Goal: Information Seeking & Learning: Learn about a topic

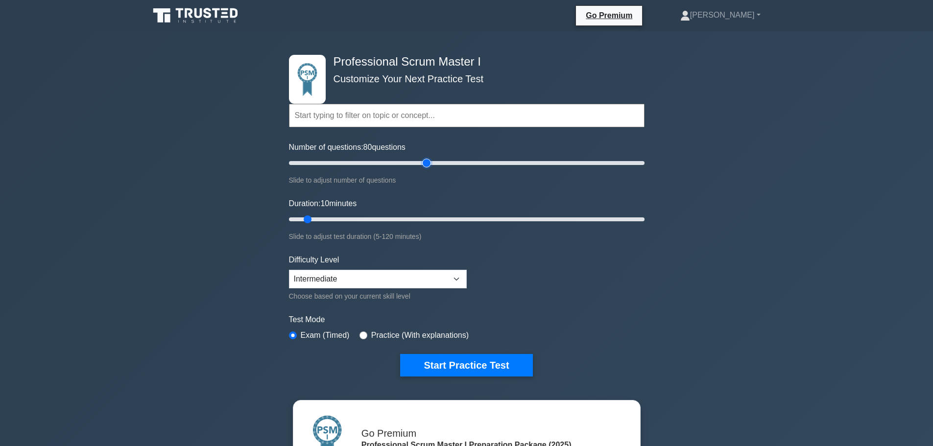
drag, startPoint x: 302, startPoint y: 165, endPoint x: 428, endPoint y: 164, distance: 125.9
type input "80"
click at [428, 164] on input "Number of questions: 80 questions" at bounding box center [467, 163] width 356 height 12
drag, startPoint x: 303, startPoint y: 217, endPoint x: 527, endPoint y: 215, distance: 223.8
click at [527, 215] on input "Duration: 80 minutes" at bounding box center [467, 220] width 356 height 12
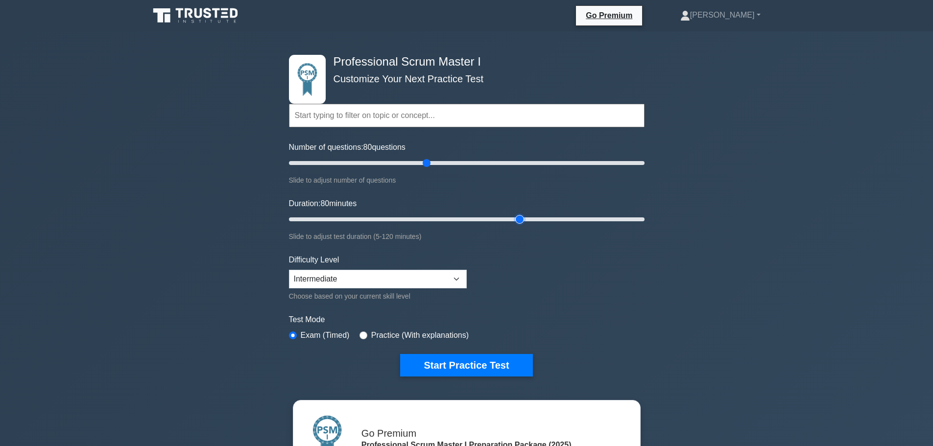
drag, startPoint x: 533, startPoint y: 217, endPoint x: 524, endPoint y: 218, distance: 8.9
type input "80"
click at [524, 218] on input "Duration: 80 minutes" at bounding box center [467, 220] width 356 height 12
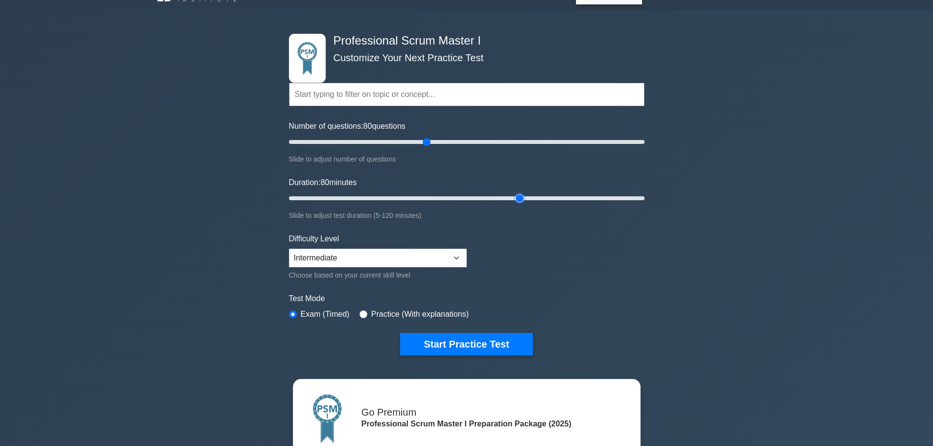
scroll to position [20, 0]
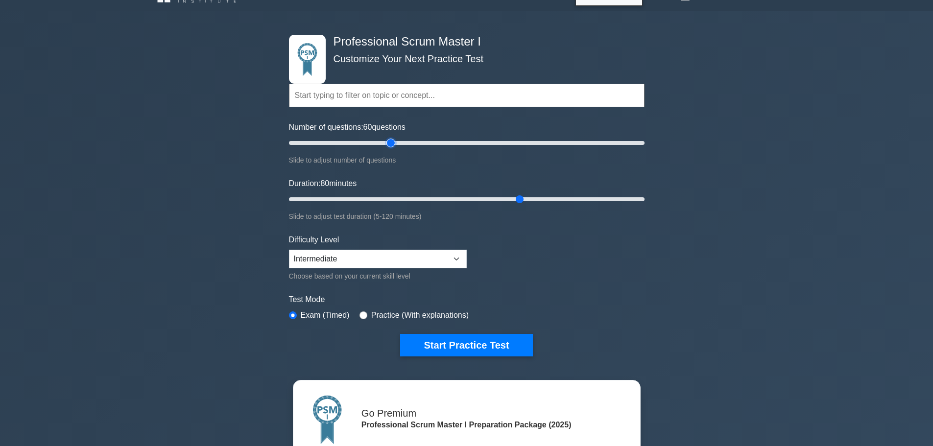
drag, startPoint x: 427, startPoint y: 142, endPoint x: 390, endPoint y: 145, distance: 36.9
type input "60"
click at [390, 145] on input "Number of questions: 60 questions" at bounding box center [467, 143] width 356 height 12
drag, startPoint x: 518, startPoint y: 197, endPoint x: 456, endPoint y: 200, distance: 61.8
type input "60"
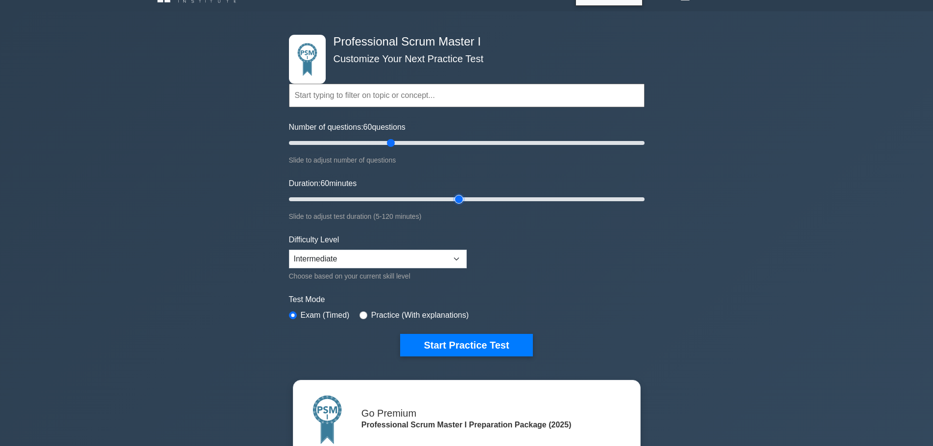
click at [456, 200] on input "Duration: 60 minutes" at bounding box center [467, 199] width 356 height 12
drag, startPoint x: 392, startPoint y: 143, endPoint x: 423, endPoint y: 138, distance: 30.7
type input "80"
click at [423, 138] on input "Number of questions: 80 questions" at bounding box center [467, 143] width 356 height 12
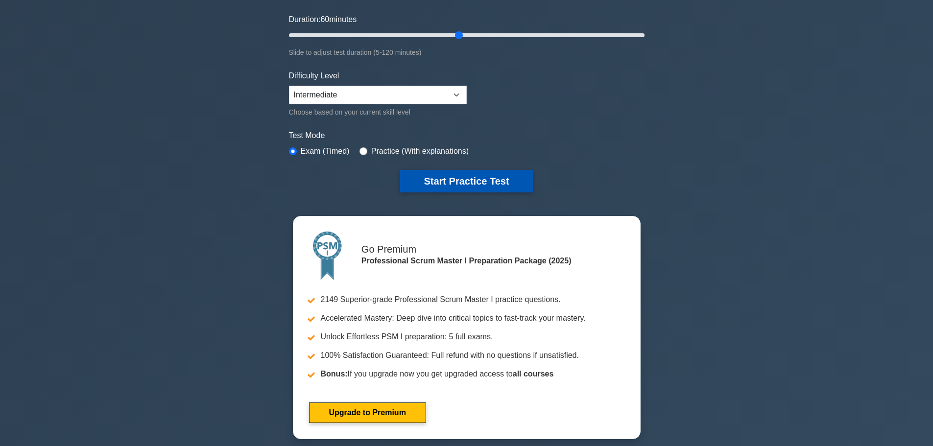
click at [490, 175] on button "Start Practice Test" at bounding box center [466, 181] width 132 height 23
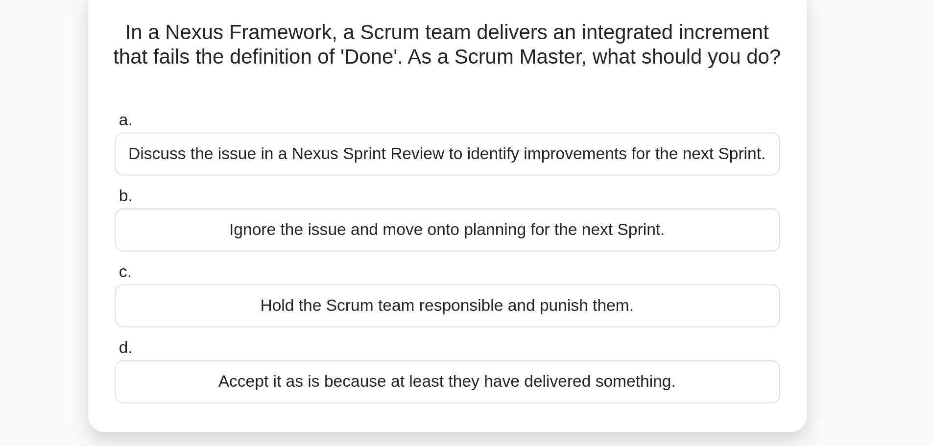
click at [484, 139] on div "Discuss the issue in a Nexus Sprint Review to identify improvements for the nex…" at bounding box center [466, 134] width 317 height 21
click at [308, 122] on input "a. Discuss the issue in a Nexus Sprint Review to identify improvements for the …" at bounding box center [308, 119] width 0 height 6
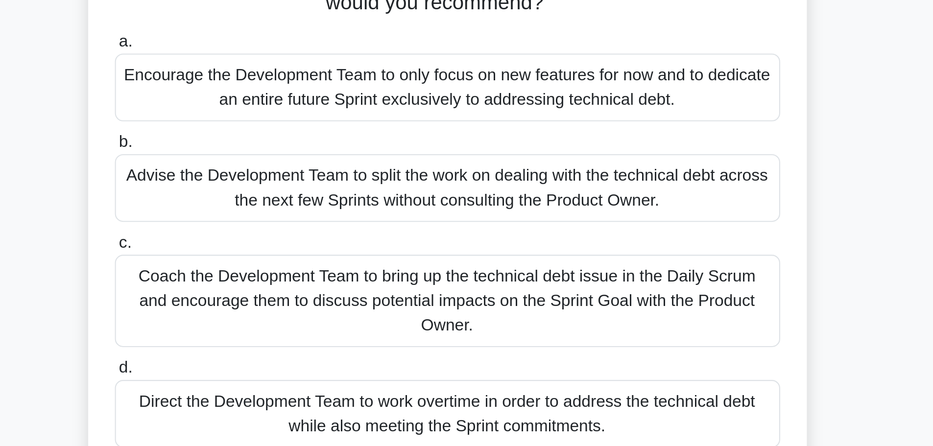
click at [479, 244] on div "Coach the Development Team to bring up the technical debt issue in the Daily Sc…" at bounding box center [466, 242] width 317 height 44
click at [308, 218] on input "c. Coach the Development Team to bring up the technical debt issue in the Daily…" at bounding box center [308, 215] width 0 height 6
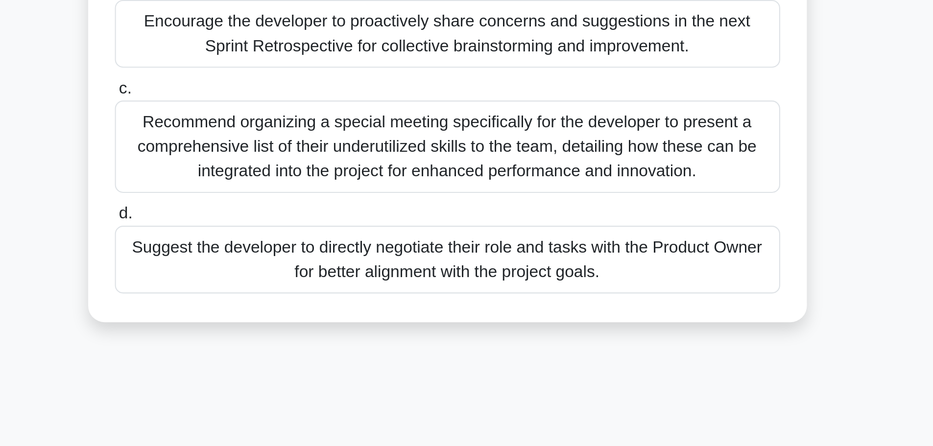
click at [516, 184] on div "Encourage the developer to proactively share concerns and suggestions in the ne…" at bounding box center [466, 188] width 317 height 32
click at [308, 170] on input "b. Encourage the developer to proactively share concerns and suggestions in the…" at bounding box center [308, 167] width 0 height 6
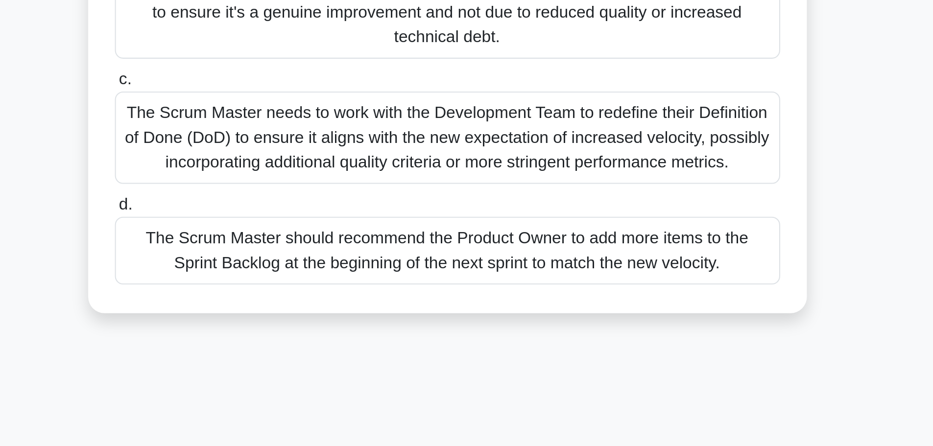
click at [524, 228] on div "The Scrum Master should investigate the reasons behind the sudden increase in v…" at bounding box center [466, 206] width 317 height 44
click at [308, 182] on input "b. The Scrum Master should investigate the reasons behind the sudden increase i…" at bounding box center [308, 178] width 0 height 6
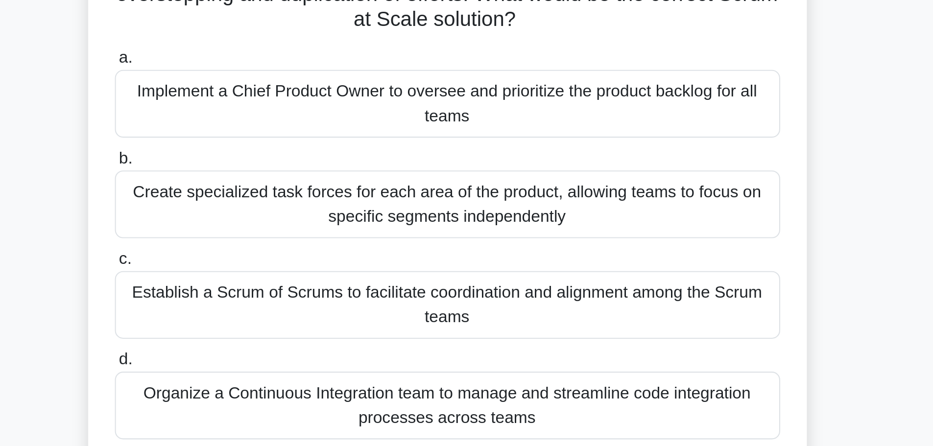
click at [523, 134] on label "a. Implement a Chief Product Owner to oversee and prioritize the product backlo…" at bounding box center [466, 146] width 317 height 44
click at [308, 134] on input "a. Implement a Chief Product Owner to oversee and prioritize the product backlo…" at bounding box center [308, 130] width 0 height 6
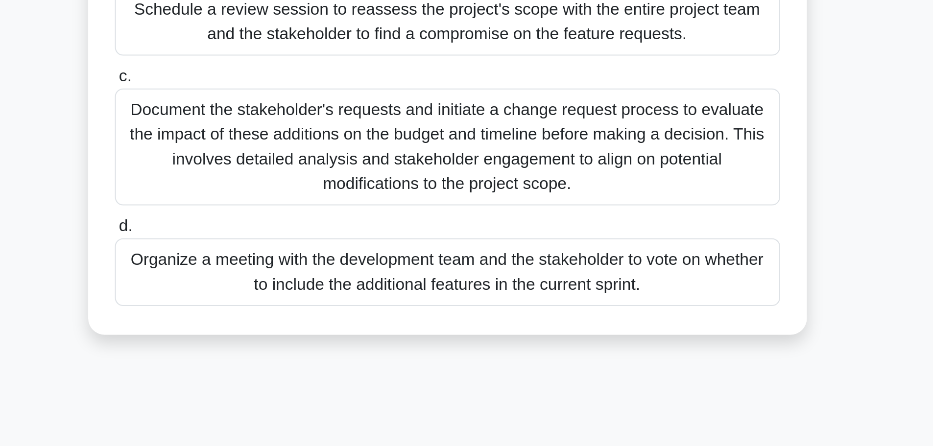
click at [592, 266] on div "Document the stakeholder's requests and initiate a change request process to ev…" at bounding box center [466, 260] width 317 height 56
click at [308, 230] on input "c. Document the stakeholder's requests and initiate a change request process to…" at bounding box center [308, 226] width 0 height 6
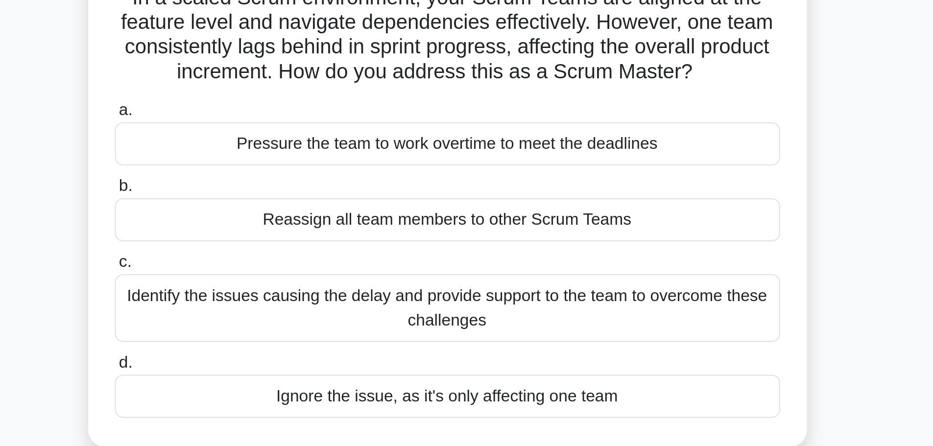
click at [578, 224] on div "Identify the issues causing the delay and provide support to the team to overco…" at bounding box center [466, 225] width 317 height 32
click at [308, 206] on input "c. Identify the issues causing the delay and provide support to the team to ove…" at bounding box center [308, 203] width 0 height 6
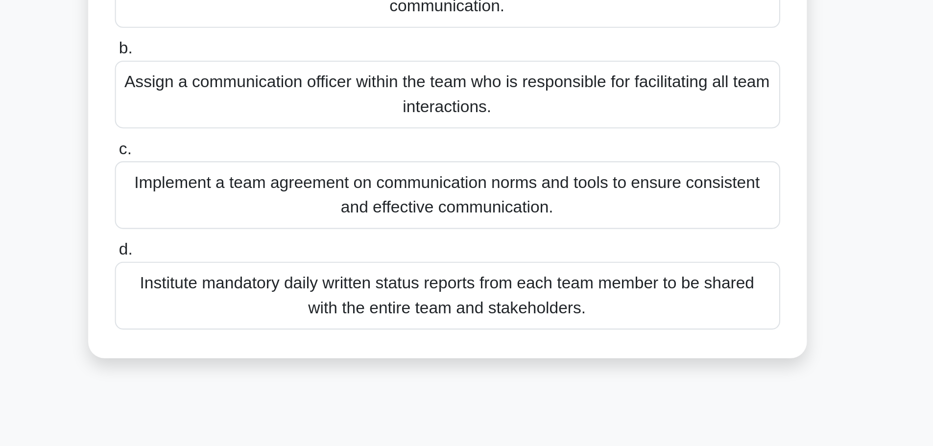
click at [595, 236] on div "Implement a team agreement on communication norms and tools to ensure consisten…" at bounding box center [466, 236] width 317 height 32
click at [308, 218] on input "c. Implement a team agreement on communication norms and tools to ensure consis…" at bounding box center [308, 215] width 0 height 6
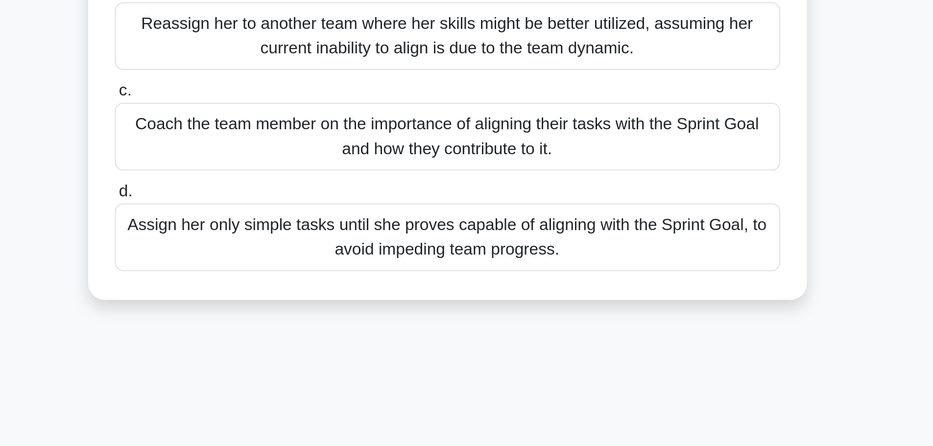
click at [595, 265] on div "Coach the team member on the importance of aligning their tasks with the Sprint…" at bounding box center [466, 260] width 317 height 32
click at [308, 241] on input "c. Coach the team member on the importance of aligning their tasks with the Spr…" at bounding box center [308, 238] width 0 height 6
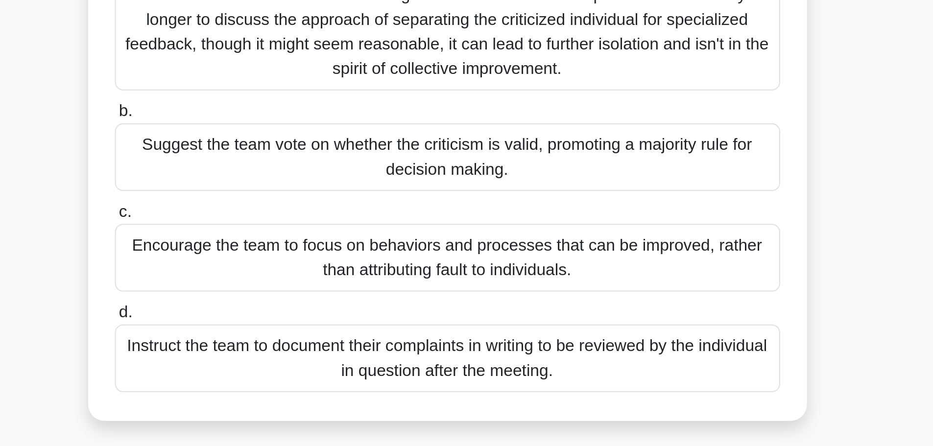
click at [598, 266] on div "Encourage the team to focus on behaviors and processes that can be improved, ra…" at bounding box center [466, 272] width 317 height 32
click at [308, 253] on input "c. Encourage the team to focus on behaviors and processes that can be improved,…" at bounding box center [308, 250] width 0 height 6
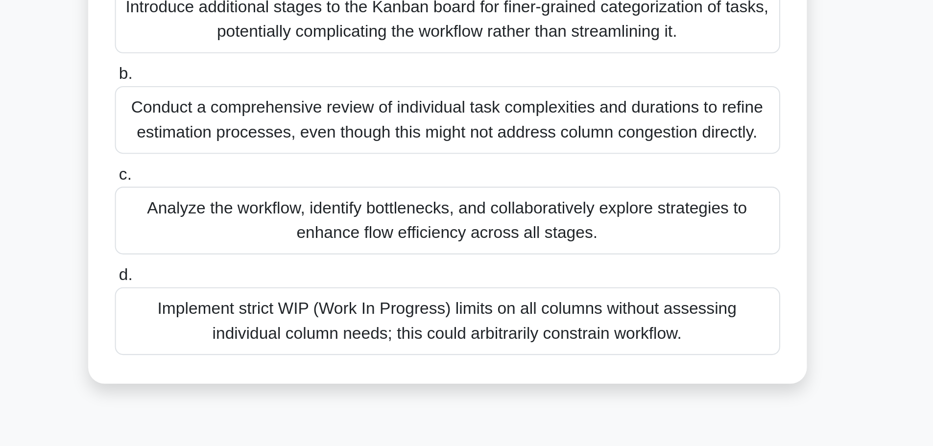
click at [614, 232] on div "Analyze the workflow, identify bottlenecks, and collaboratively explore strateg…" at bounding box center [466, 236] width 317 height 32
click at [308, 218] on input "c. Analyze the workflow, identify bottlenecks, and collaboratively explore stra…" at bounding box center [308, 215] width 0 height 6
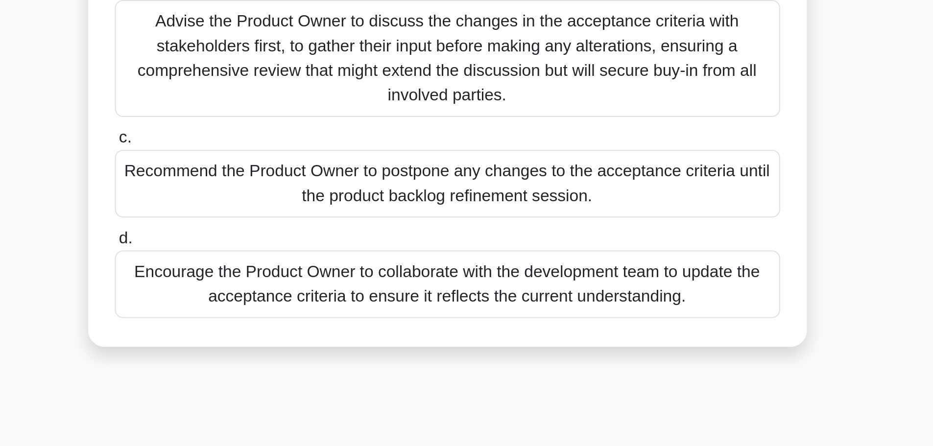
click at [593, 208] on div "Advise the Product Owner to discuss the changes in the acceptance criteria with…" at bounding box center [466, 200] width 317 height 56
click at [308, 170] on input "b. Advise the Product Owner to discuss the changes in the acceptance criteria w…" at bounding box center [308, 167] width 0 height 6
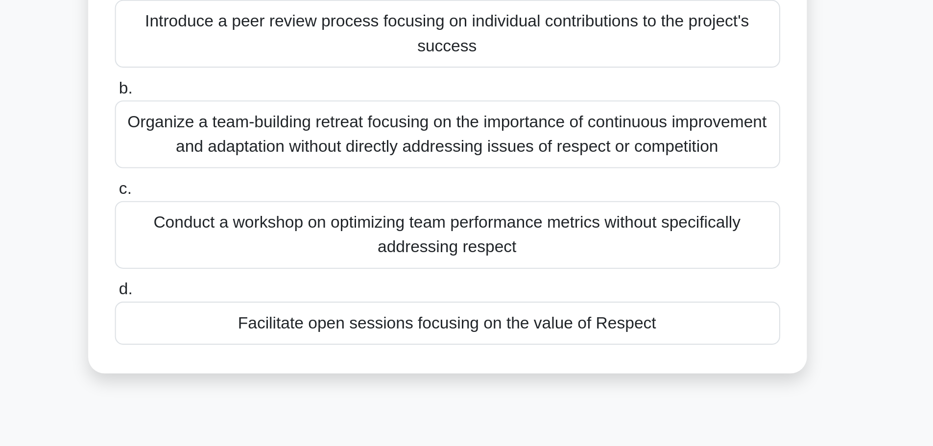
click at [605, 258] on div "Conduct a workshop on optimizing team performance metrics without specifically …" at bounding box center [466, 248] width 317 height 32
click at [308, 230] on input "c. Conduct a workshop on optimizing team performance metrics without specifical…" at bounding box center [308, 226] width 0 height 6
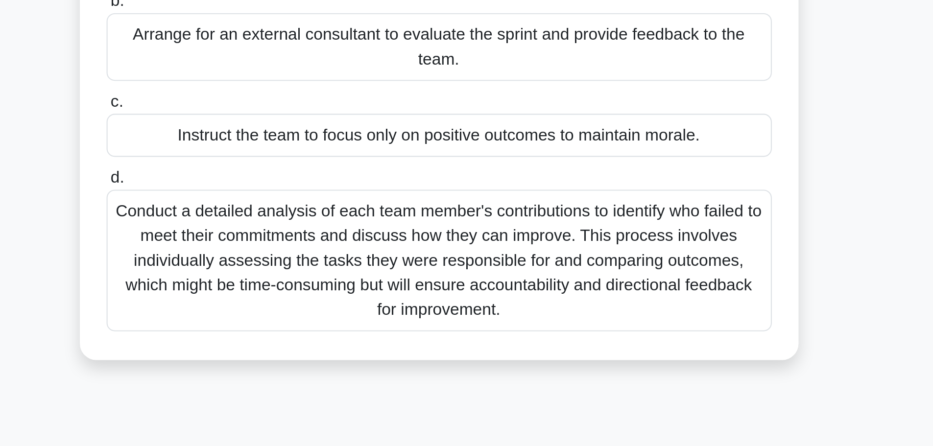
click at [603, 296] on div "Conduct a detailed analysis of each team member's contributions to identify who…" at bounding box center [466, 291] width 317 height 68
click at [308, 254] on input "d. Conduct a detailed analysis of each team member's contributions to identify …" at bounding box center [308, 251] width 0 height 6
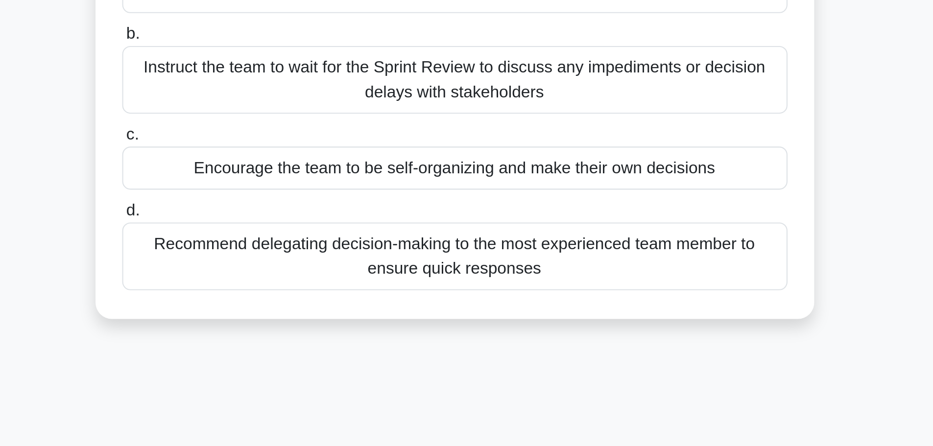
click at [603, 234] on div "Encourage the team to be self-organizing and make their own decisions" at bounding box center [466, 230] width 317 height 21
click at [308, 218] on input "c. Encourage the team to be self-organizing and make their own decisions" at bounding box center [308, 215] width 0 height 6
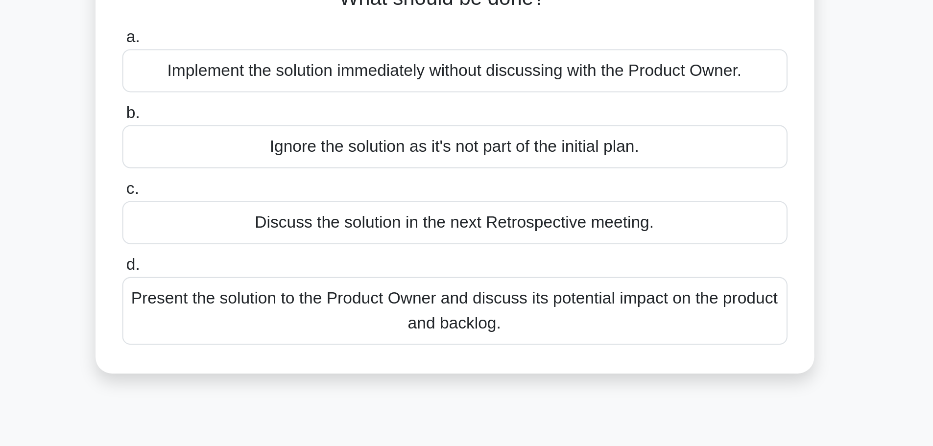
click at [596, 252] on div "Present the solution to the Product Owner and discuss its potential impact on t…" at bounding box center [466, 249] width 317 height 32
click at [308, 231] on input "d. Present the solution to the Product Owner and discuss its potential impact o…" at bounding box center [308, 227] width 0 height 6
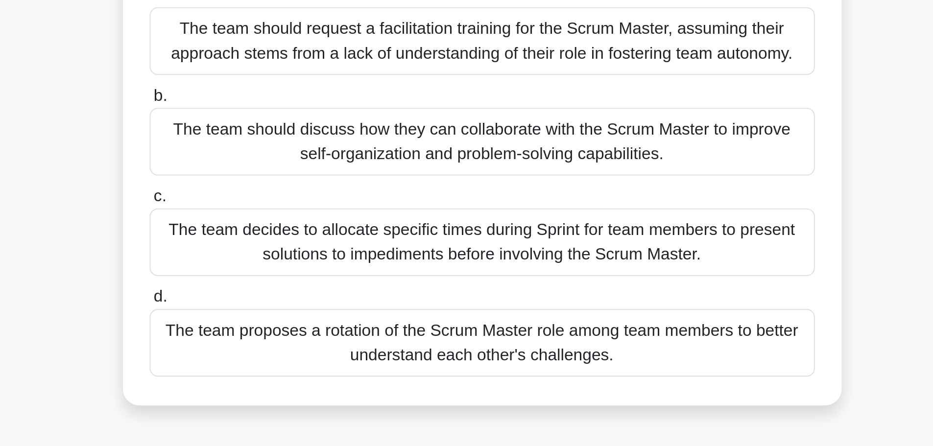
click at [605, 249] on div "The team decides to allocate specific times during Sprint for team members to p…" at bounding box center [466, 248] width 317 height 32
click at [308, 230] on input "c. The team decides to allocate specific times during Sprint for team members t…" at bounding box center [308, 226] width 0 height 6
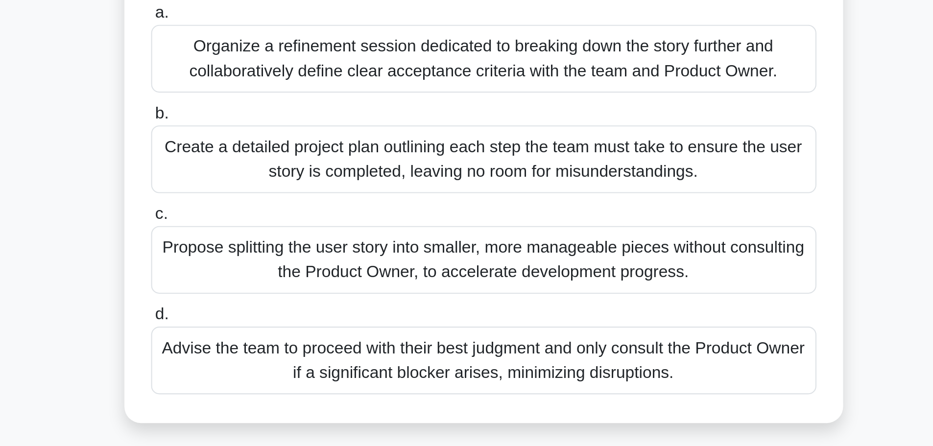
click at [588, 162] on div "Organize a refinement session dedicated to breaking down the story further and …" at bounding box center [466, 152] width 317 height 32
click at [308, 134] on input "a. Organize a refinement session dedicated to breaking down the story further a…" at bounding box center [308, 130] width 0 height 6
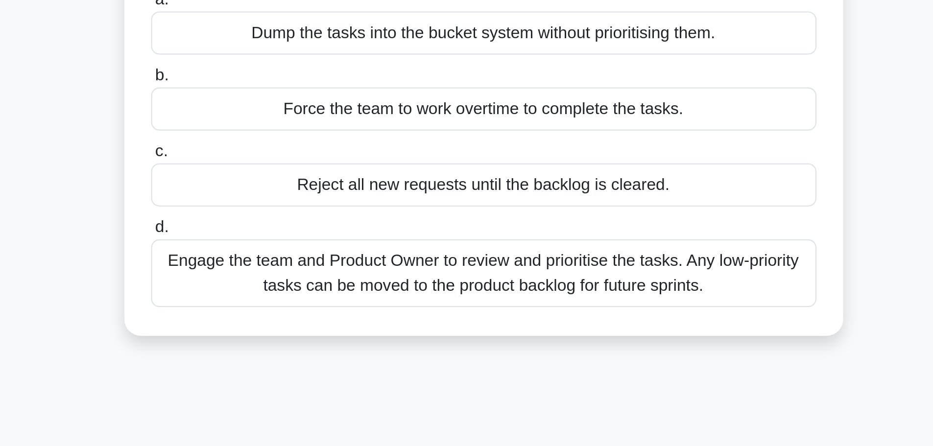
click at [619, 250] on div "Engage the team and Product Owner to review and prioritise the tasks. Any low-p…" at bounding box center [466, 249] width 317 height 32
click at [308, 231] on input "d. Engage the team and Product Owner to review and prioritise the tasks. Any lo…" at bounding box center [308, 227] width 0 height 6
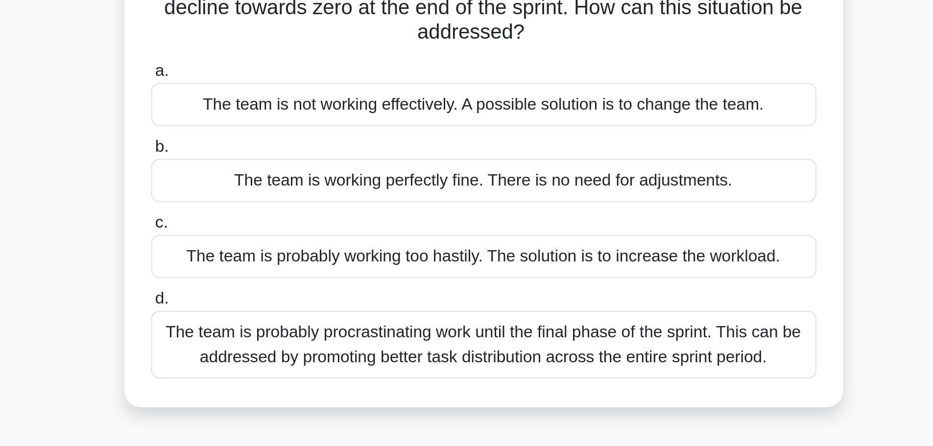
click at [603, 165] on div "The team is working perfectly fine. There is no need for adjustments." at bounding box center [466, 171] width 317 height 21
click at [308, 158] on input "b. The team is working perfectly fine. There is no need for adjustments." at bounding box center [308, 155] width 0 height 6
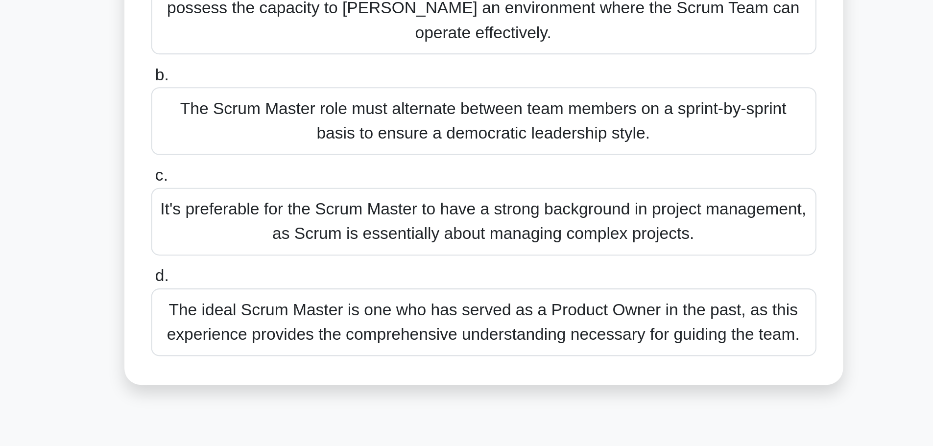
click at [596, 264] on div "It's preferable for the Scrum Master to have a strong background in project man…" at bounding box center [466, 248] width 317 height 32
click at [308, 230] on input "c. It's preferable for the Scrum Master to have a strong background in project …" at bounding box center [308, 226] width 0 height 6
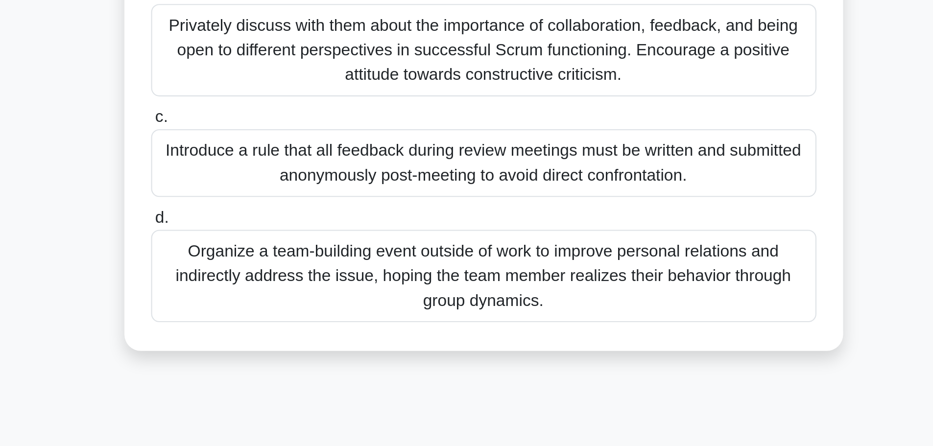
click at [606, 205] on div "Privately discuss with them about the importance of collaboration, feedback, an…" at bounding box center [466, 206] width 317 height 44
click at [308, 182] on input "b. Privately discuss with them about the importance of collaboration, feedback,…" at bounding box center [308, 178] width 0 height 6
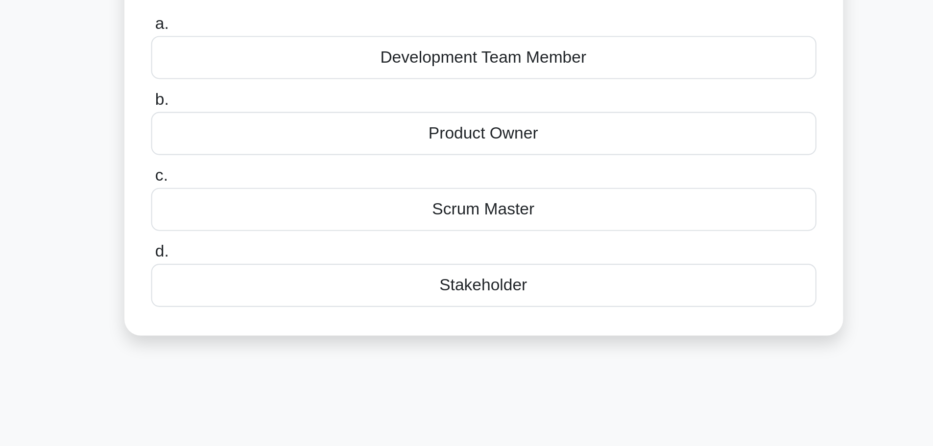
click at [596, 171] on div "Product Owner" at bounding box center [466, 171] width 317 height 21
click at [308, 158] on input "b. Product Owner" at bounding box center [308, 155] width 0 height 6
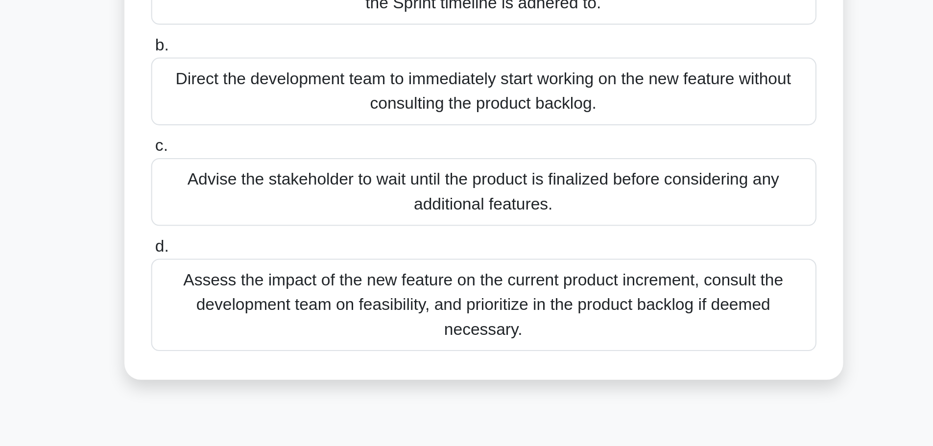
click at [576, 326] on div "Assess the impact of the new feature on the current product increment, consult …" at bounding box center [466, 314] width 317 height 44
click at [308, 289] on input "d. Assess the impact of the new feature on the current product increment, consu…" at bounding box center [308, 286] width 0 height 6
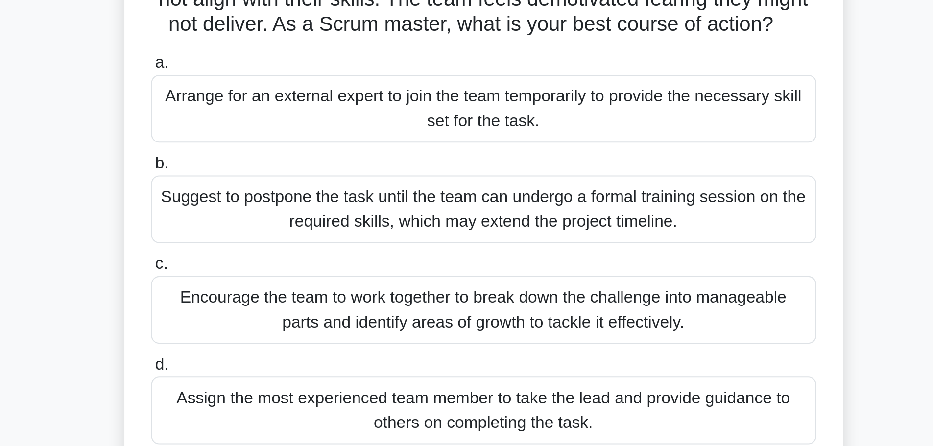
click at [662, 183] on div "A self-organizing Scrum team is faced with a challenging task that does not ali…" at bounding box center [466, 192] width 646 height 271
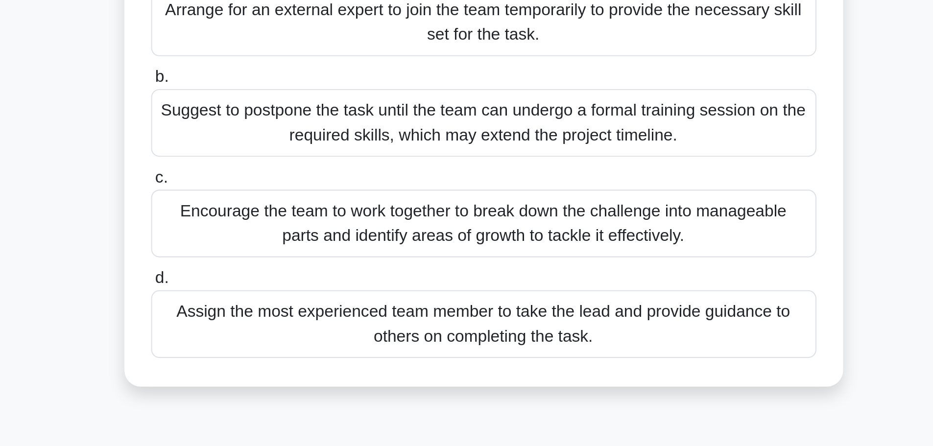
click at [619, 250] on div "Encourage the team to work together to break down the challenge into manageable…" at bounding box center [466, 236] width 317 height 32
click at [308, 218] on input "c. Encourage the team to work together to break down the challenge into managea…" at bounding box center [308, 215] width 0 height 6
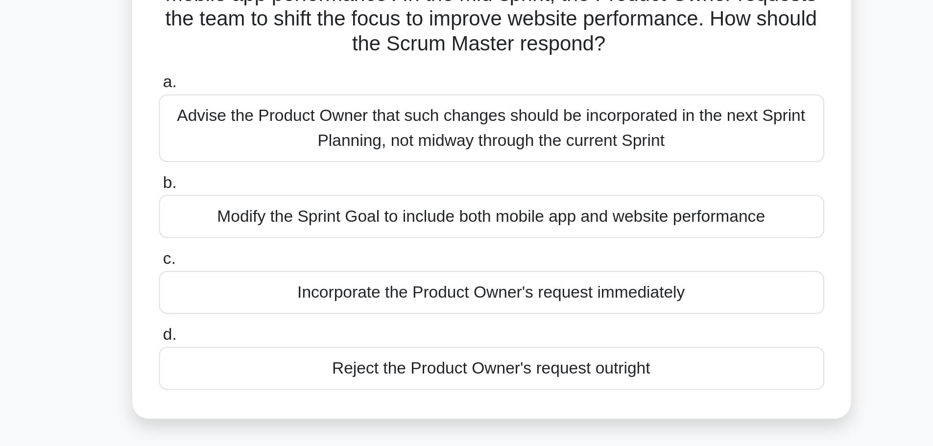
click at [589, 151] on div "Advise the Product Owner that such changes should be incorporated in the next S…" at bounding box center [466, 152] width 317 height 32
click at [308, 134] on input "a. Advise the Product Owner that such changes should be incorporated in the nex…" at bounding box center [308, 130] width 0 height 6
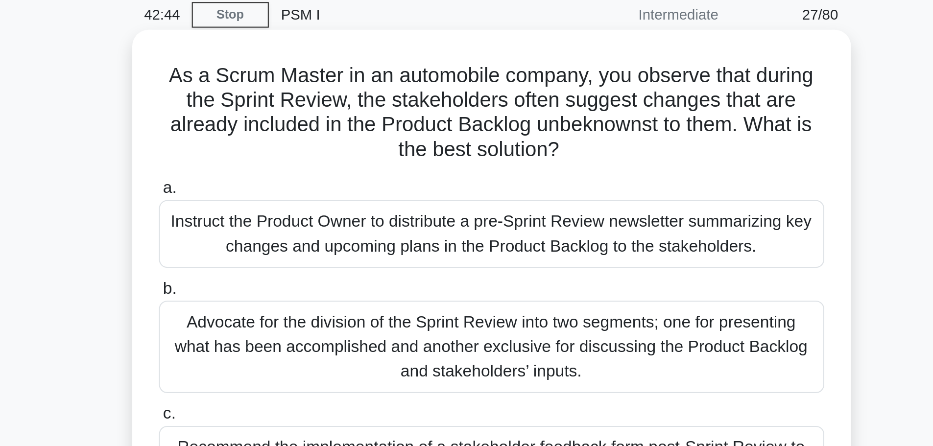
click at [515, 101] on h5 "As a Scrum Master in an automobile company, you observe that during the Sprint …" at bounding box center [466, 95] width 319 height 48
copy h5 "unbeknownst"
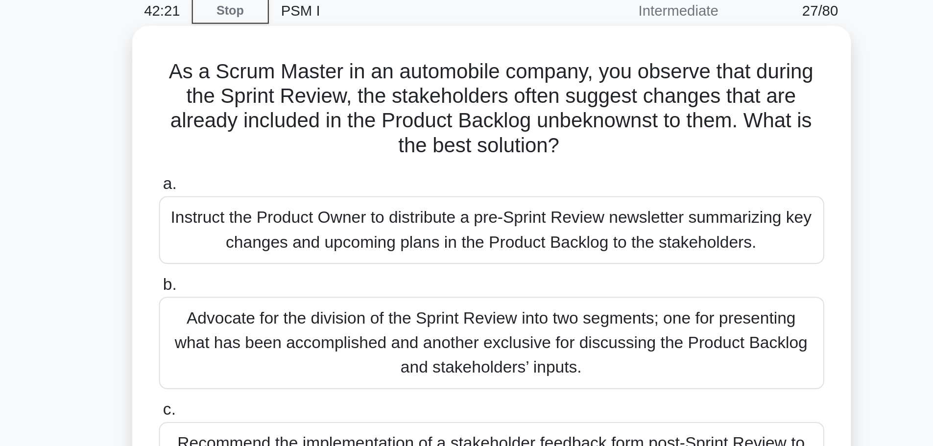
click at [464, 98] on h5 "As a Scrum Master in an automobile company, you observe that during the Sprint …" at bounding box center [466, 95] width 319 height 48
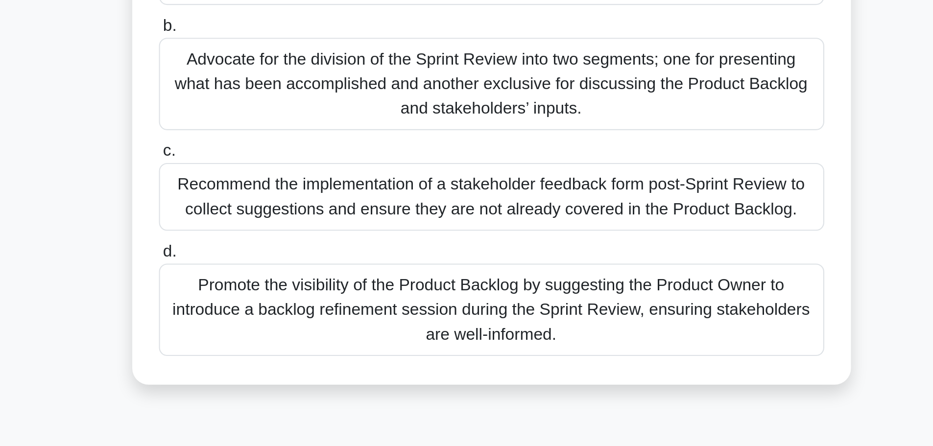
click at [603, 304] on div "Promote the visibility of the Product Backlog by suggesting the Product Owner t…" at bounding box center [466, 314] width 317 height 44
click at [308, 289] on input "d. Promote the visibility of the Product Backlog by suggesting the Product Owne…" at bounding box center [308, 286] width 0 height 6
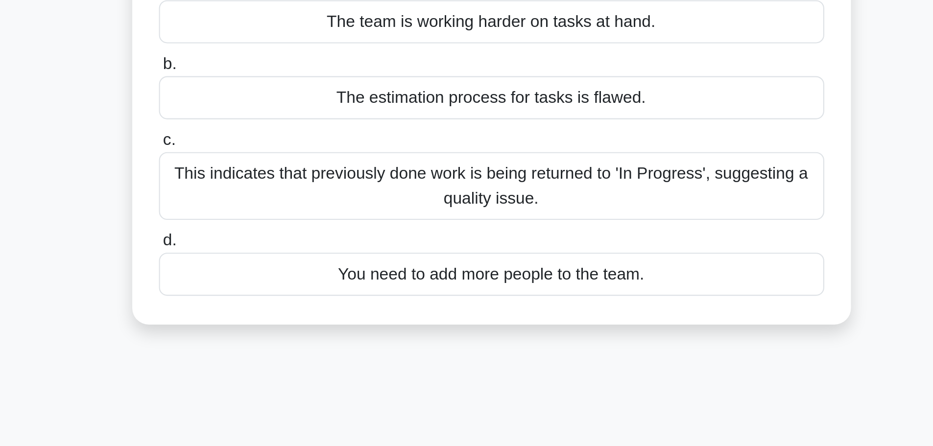
click at [359, 214] on div "This indicates that previously done work is being returned to 'In Progress', su…" at bounding box center [466, 213] width 317 height 32
click at [308, 194] on input "c. This indicates that previously done work is being returned to 'In Progress',…" at bounding box center [308, 191] width 0 height 6
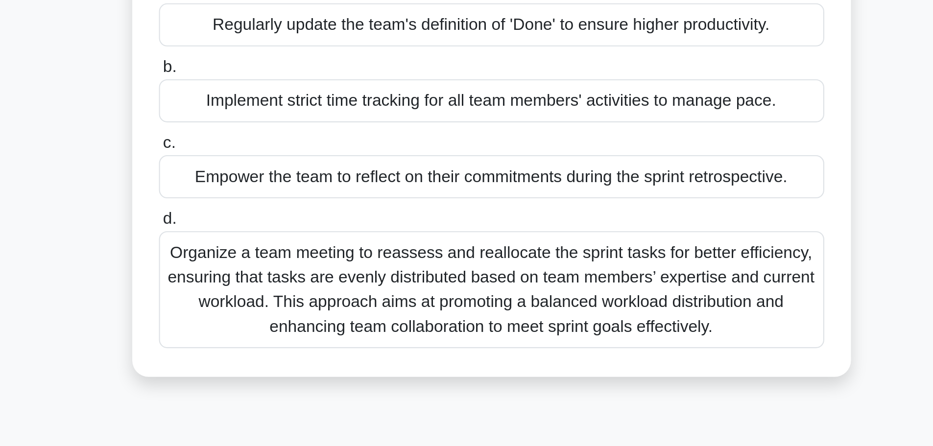
click at [334, 221] on div "Empower the team to reflect on their commitments during the sprint retrospectiv…" at bounding box center [466, 219] width 317 height 21
click at [308, 206] on input "c. Empower the team to reflect on their commitments during the sprint retrospec…" at bounding box center [308, 203] width 0 height 6
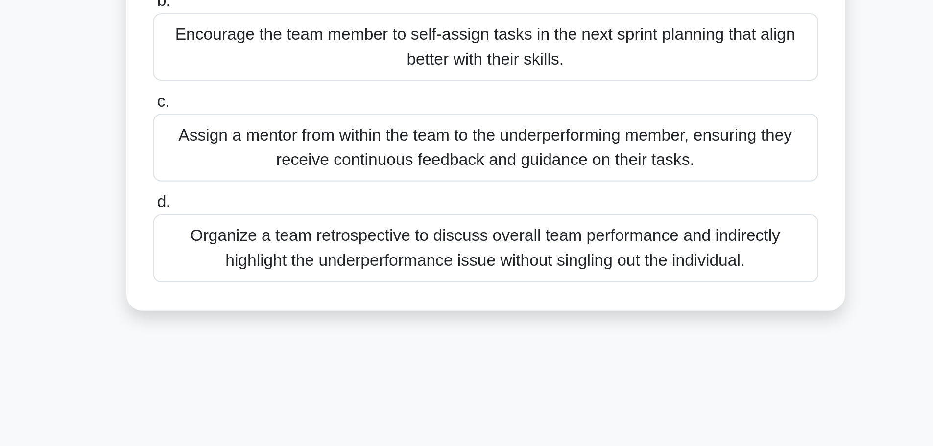
click at [352, 292] on div "Organize a team retrospective to discuss overall team performance and indirectl…" at bounding box center [466, 284] width 317 height 32
click at [308, 266] on input "d. Organize a team retrospective to discuss overall team performance and indire…" at bounding box center [308, 263] width 0 height 6
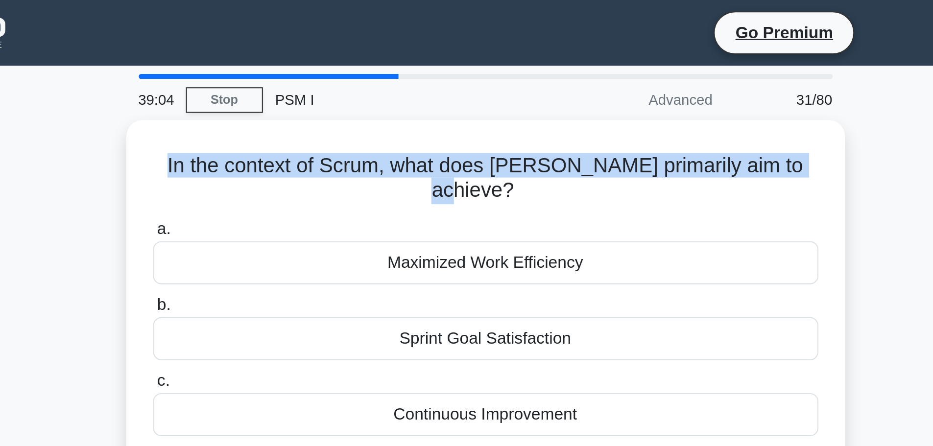
drag, startPoint x: 309, startPoint y: 75, endPoint x: 647, endPoint y: 63, distance: 338.6
click at [647, 63] on div "In the context of Scrum, what does Kaizen primarily aim to achieve? .spinner_0X…" at bounding box center [466, 163] width 646 height 213
copy h5 "In the context of Scrum, what does Kaizen primarily aim to achieve?"
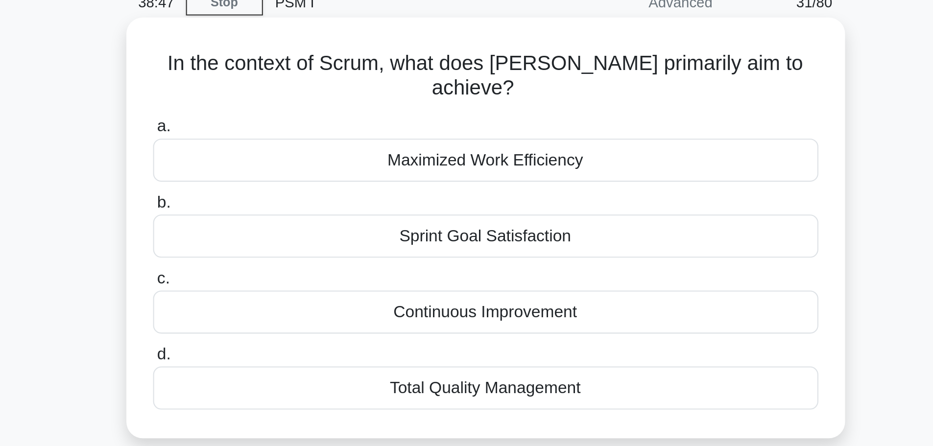
click at [433, 185] on div "Continuous Improvement" at bounding box center [466, 195] width 317 height 21
click at [308, 182] on input "c. Continuous Improvement" at bounding box center [308, 179] width 0 height 6
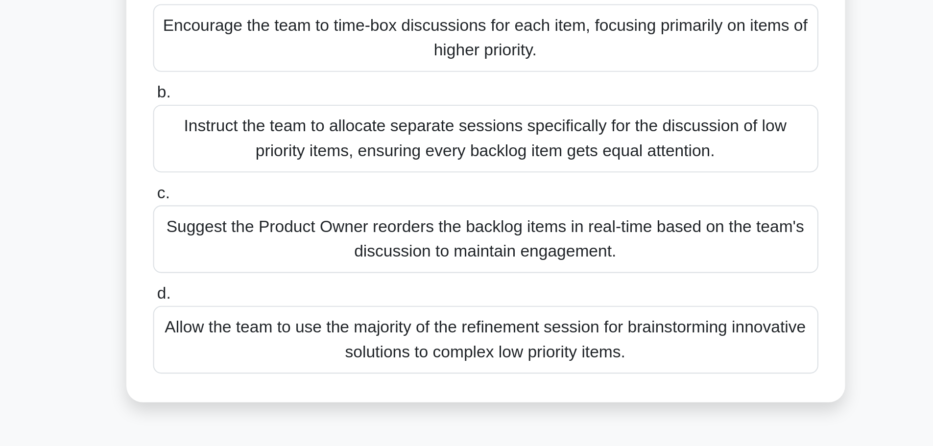
click at [585, 235] on div "Suggest the Product Owner reorders the backlog items in real-time based on the …" at bounding box center [466, 236] width 317 height 32
click at [308, 218] on input "c. Suggest the Product Owner reorders the backlog items in real-time based on t…" at bounding box center [308, 215] width 0 height 6
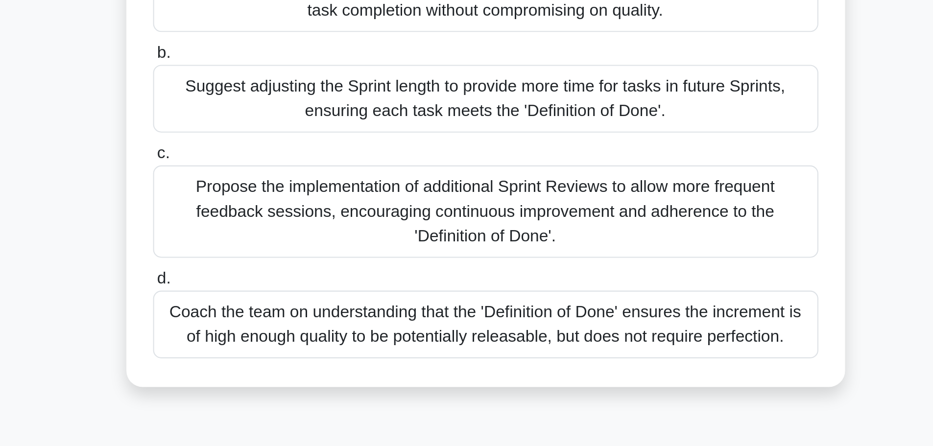
click at [643, 192] on div "The Scrum team exceeds the Sprint time because they are trying to perfect each …" at bounding box center [466, 198] width 646 height 283
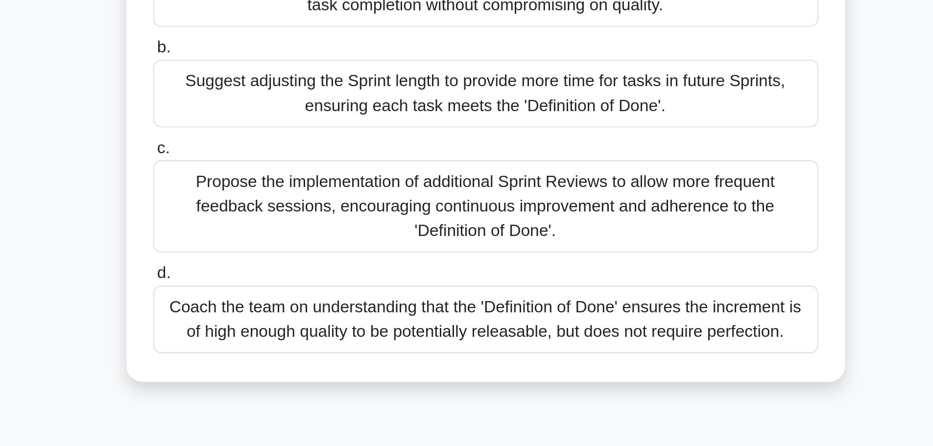
click at [591, 301] on div "Coach the team on understanding that the 'Definition of Done' ensures the incre…" at bounding box center [466, 296] width 317 height 32
click at [308, 278] on input "d. Coach the team on understanding that the 'Definition of Done' ensures the in…" at bounding box center [308, 274] width 0 height 6
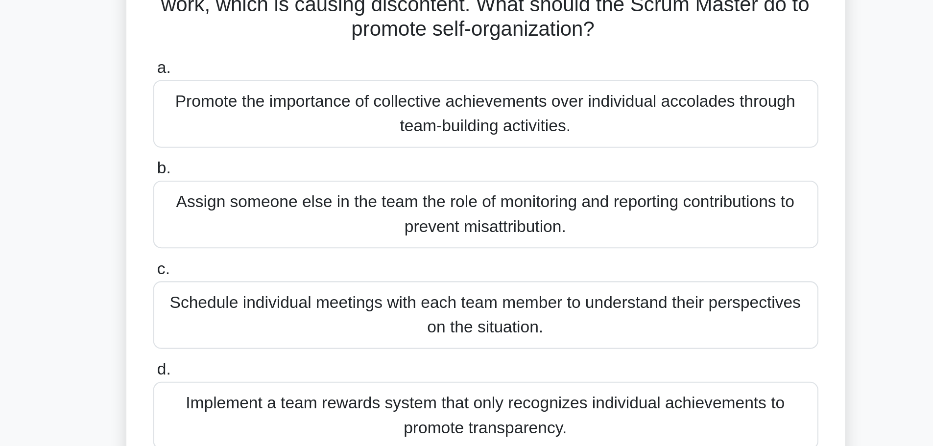
click at [551, 137] on div "Promote the importance of collective achievements over individual accolades thr…" at bounding box center [466, 140] width 317 height 32
click at [308, 122] on input "a. Promote the importance of collective achievements over individual accolades …" at bounding box center [308, 119] width 0 height 6
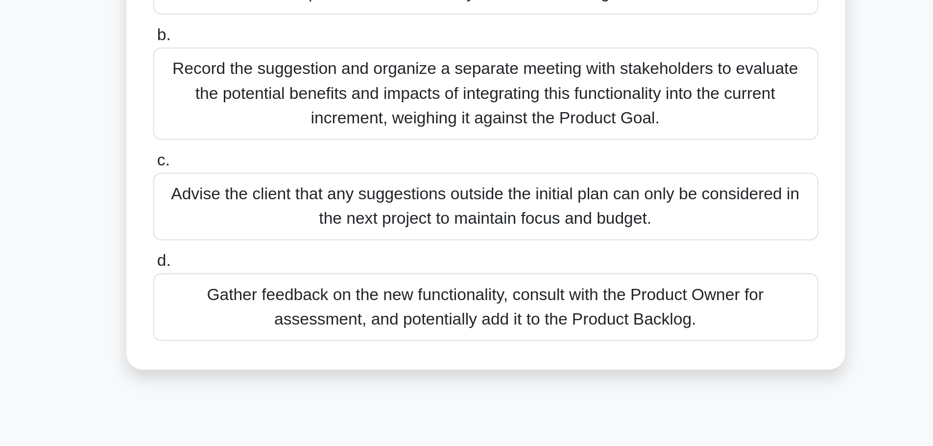
click at [544, 304] on div "Gather feedback on the new functionality, consult with the Product Owner for as…" at bounding box center [466, 296] width 317 height 32
click at [308, 278] on input "d. Gather feedback on the new functionality, consult with the Product Owner for…" at bounding box center [308, 274] width 0 height 6
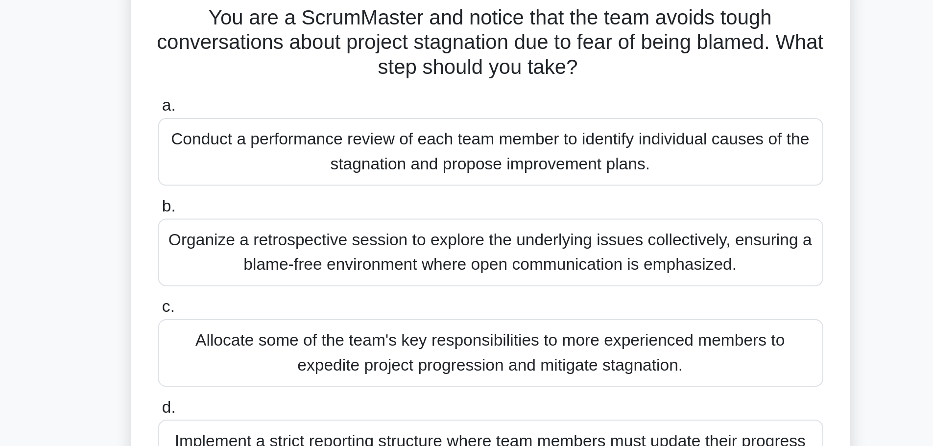
click at [644, 178] on div "You are a ScrumMaster and notice that the team avoids tough conversations about…" at bounding box center [466, 204] width 646 height 295
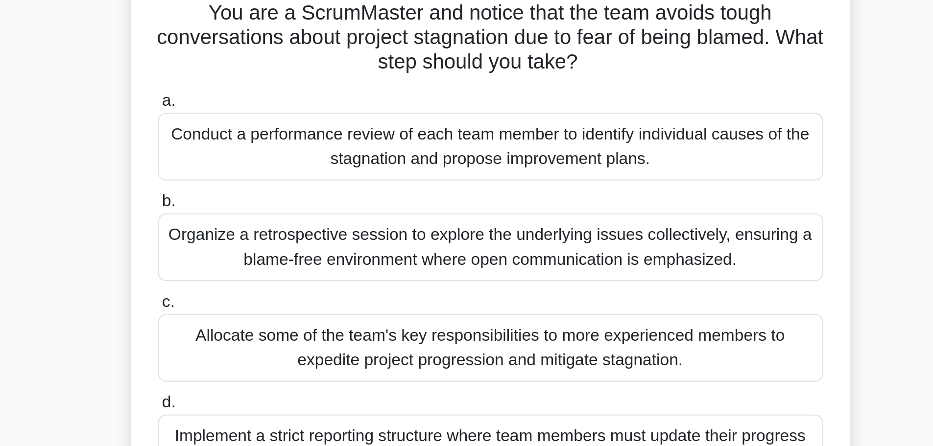
click at [577, 192] on div "Organize a retrospective session to explore the underlying issues collectively,…" at bounding box center [466, 188] width 317 height 32
click at [308, 170] on input "b. Organize a retrospective session to explore the underlying issues collective…" at bounding box center [308, 167] width 0 height 6
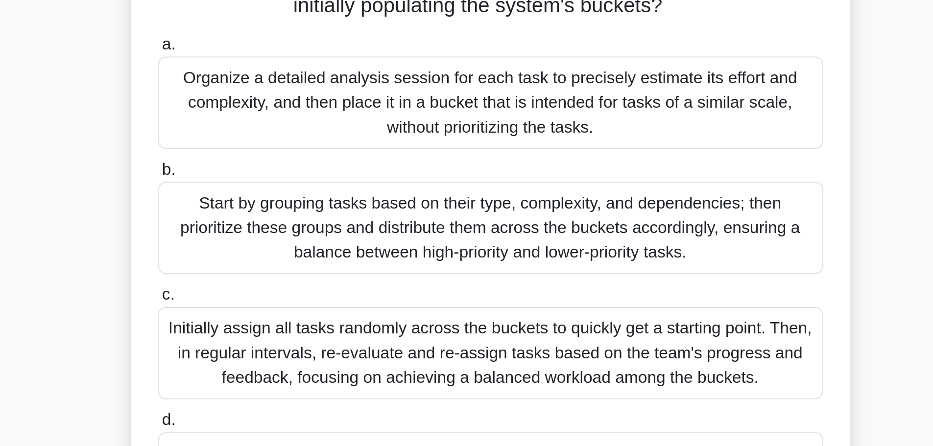
click at [581, 213] on div "Start by grouping tasks based on their type, complexity, and dependencies; then…" at bounding box center [466, 206] width 317 height 44
click at [308, 182] on input "b. Start by grouping tasks based on their type, complexity, and dependencies; t…" at bounding box center [308, 178] width 0 height 6
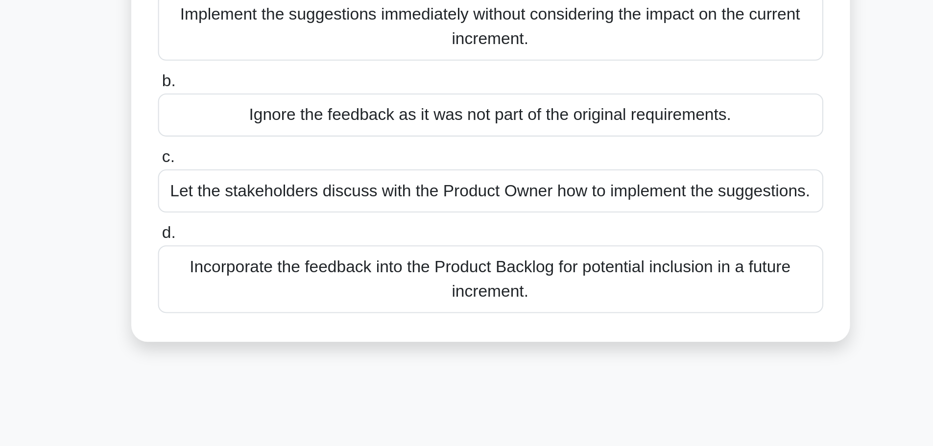
click at [596, 273] on div "Incorporate the feedback into the Product Backlog for potential inclusion in a …" at bounding box center [466, 261] width 317 height 32
click at [308, 242] on input "d. Incorporate the feedback into the Product Backlog for potential inclusion in…" at bounding box center [308, 239] width 0 height 6
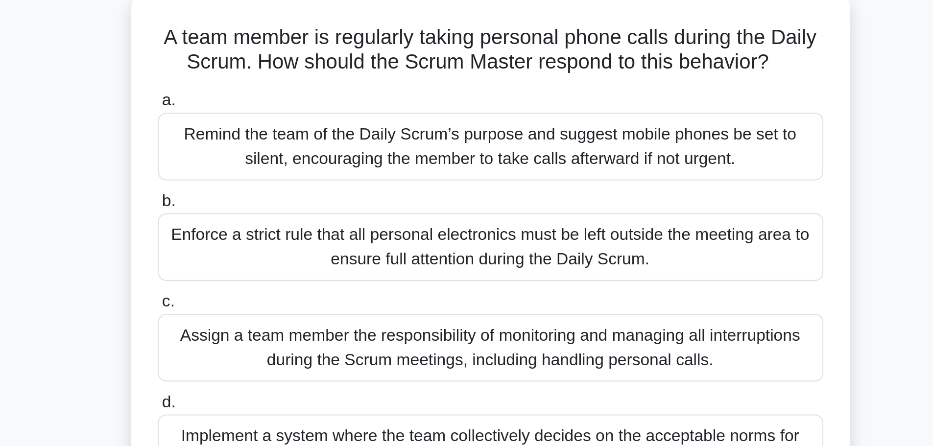
click at [585, 141] on div "Remind the team of the Daily Scrum’s purpose and suggest mobile phones be set t…" at bounding box center [466, 129] width 317 height 32
click at [308, 110] on input "a. Remind the team of the Daily Scrum’s purpose and suggest mobile phones be se…" at bounding box center [308, 107] width 0 height 6
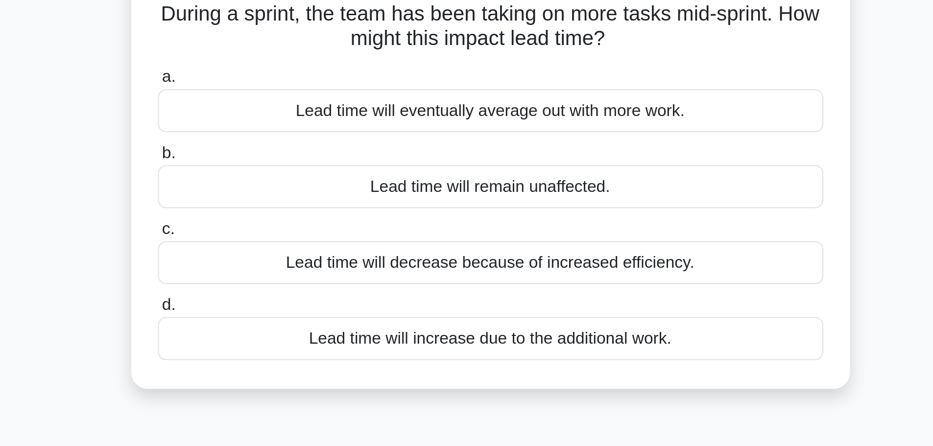
click at [588, 125] on div "Lead time will eventually average out with more work." at bounding box center [466, 123] width 317 height 21
click at [308, 110] on input "a. Lead time will eventually average out with more work." at bounding box center [308, 107] width 0 height 6
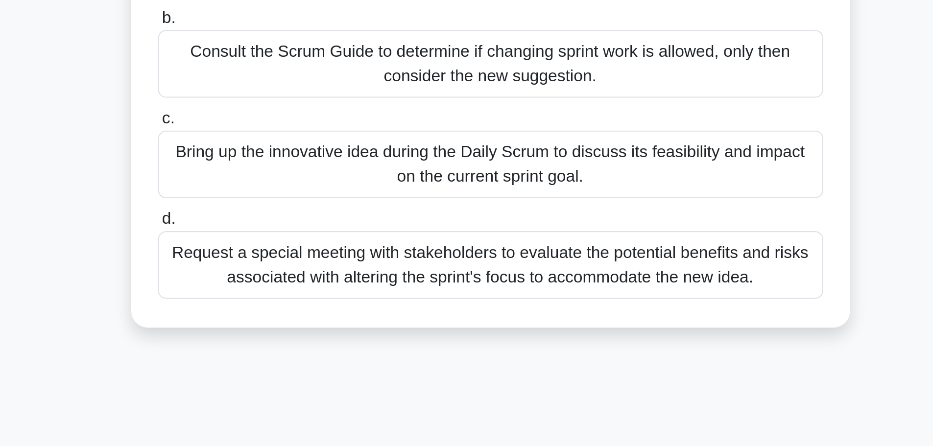
click at [605, 261] on div "Bring up the innovative idea during the Daily Scrum to discuss its feasibility …" at bounding box center [466, 248] width 317 height 32
click at [308, 230] on input "c. Bring up the innovative idea during the Daily Scrum to discuss its feasibili…" at bounding box center [308, 226] width 0 height 6
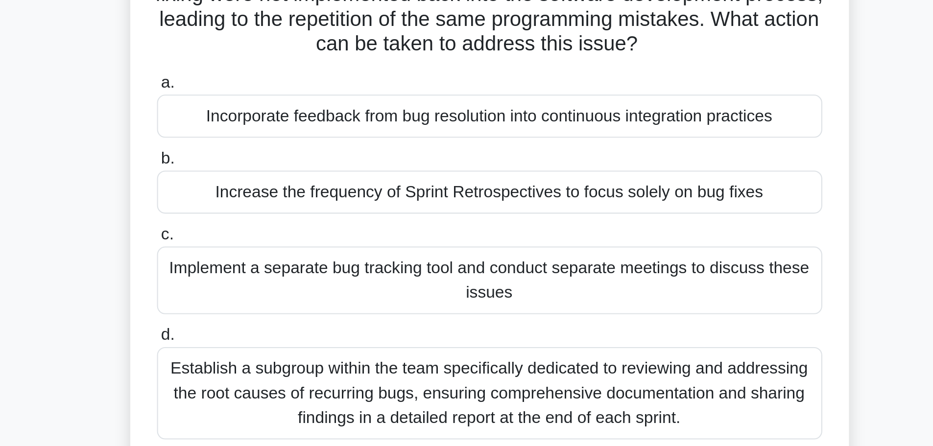
click at [642, 178] on div "The team noticed during the Sprint Retrospective that the results of bugs fixin…" at bounding box center [466, 192] width 646 height 271
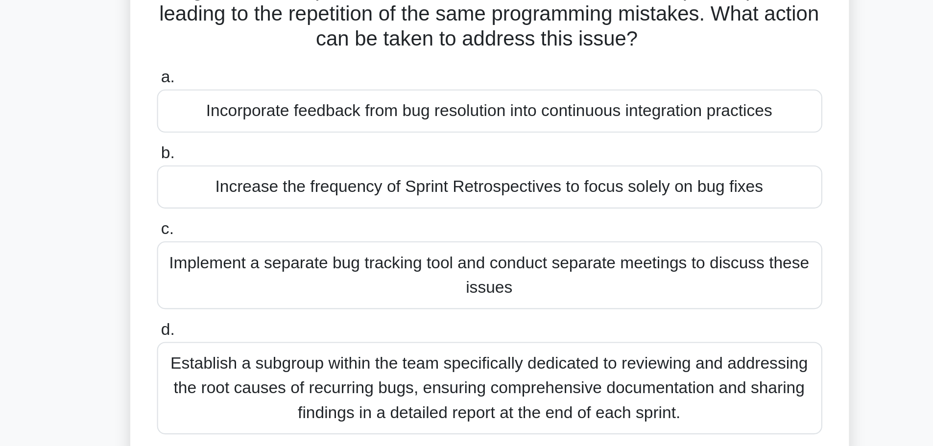
click at [592, 150] on div "Incorporate feedback from bug resolution into continuous integration practices" at bounding box center [466, 146] width 317 height 21
click at [308, 134] on input "a. Incorporate feedback from bug resolution into continuous integration practic…" at bounding box center [308, 130] width 0 height 6
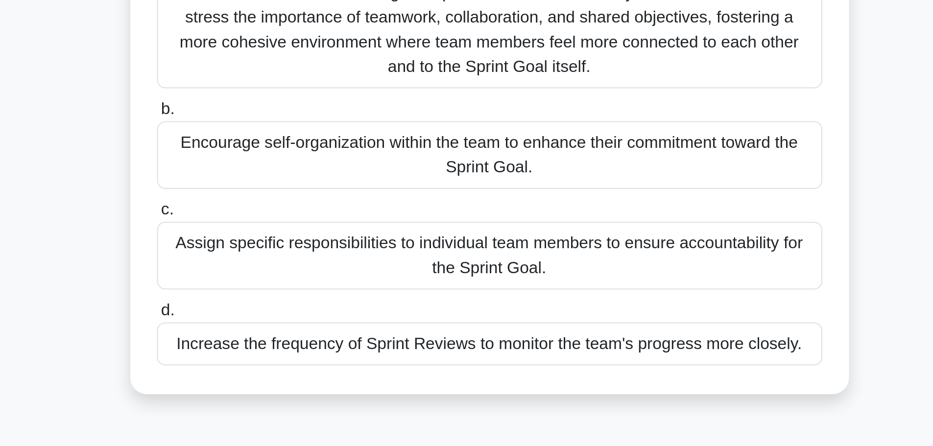
click at [594, 210] on div "Encourage self-organization within the team to enhance their commitment toward …" at bounding box center [466, 212] width 317 height 32
click at [308, 193] on input "b. Encourage self-organization within the team to enhance their commitment towa…" at bounding box center [308, 190] width 0 height 6
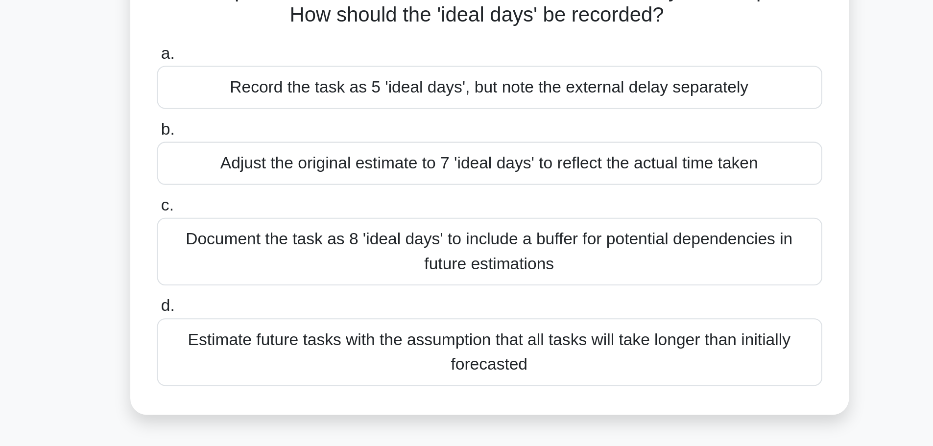
click at [593, 134] on div "Record the task as 5 'ideal days', but note the external delay separately" at bounding box center [466, 134] width 317 height 21
click at [308, 122] on input "a. Record the task as 5 'ideal days', but note the external delay separately" at bounding box center [308, 119] width 0 height 6
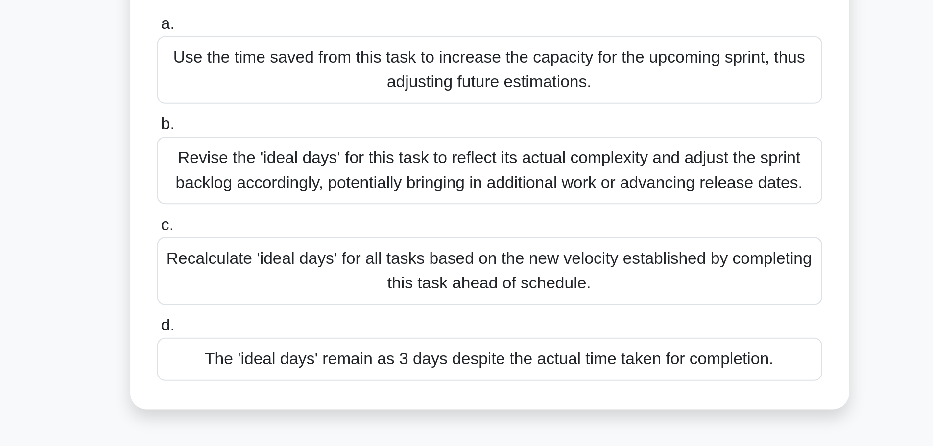
click at [577, 283] on div "The 'ideal days' remain as 3 days despite the actual time taken for completion." at bounding box center [466, 278] width 317 height 21
click at [308, 266] on input "d. The 'ideal days' remain as 3 days despite the actual time taken for completi…" at bounding box center [308, 263] width 0 height 6
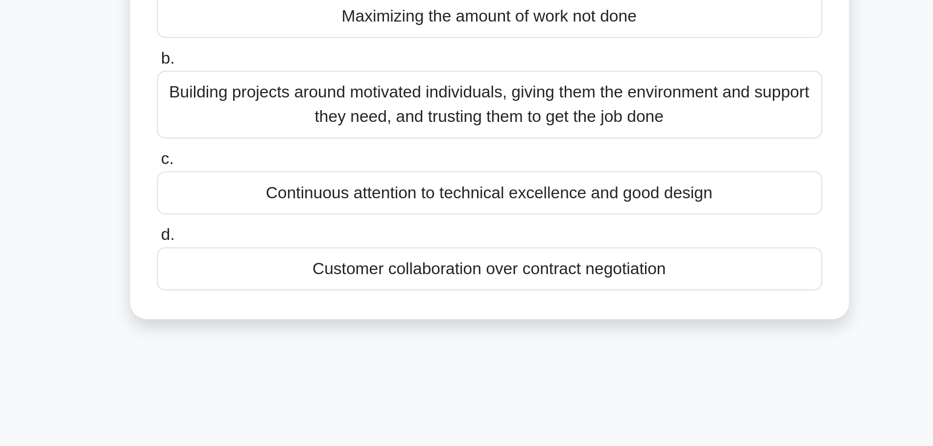
click at [590, 193] on div "Building projects around motivated individuals, giving them the environment and…" at bounding box center [466, 177] width 317 height 32
click at [308, 158] on input "b. Building projects around motivated individuals, giving them the environment …" at bounding box center [308, 155] width 0 height 6
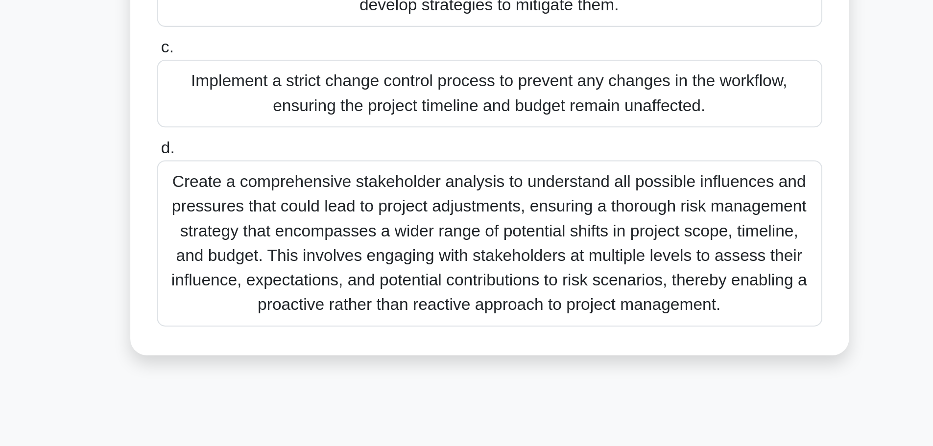
click at [619, 331] on div "Create a comprehensive stakeholder analysis to understand all possible influenc…" at bounding box center [466, 331] width 317 height 79
click at [308, 289] on input "d. Create a comprehensive stakeholder analysis to understand all possible influ…" at bounding box center [308, 286] width 0 height 6
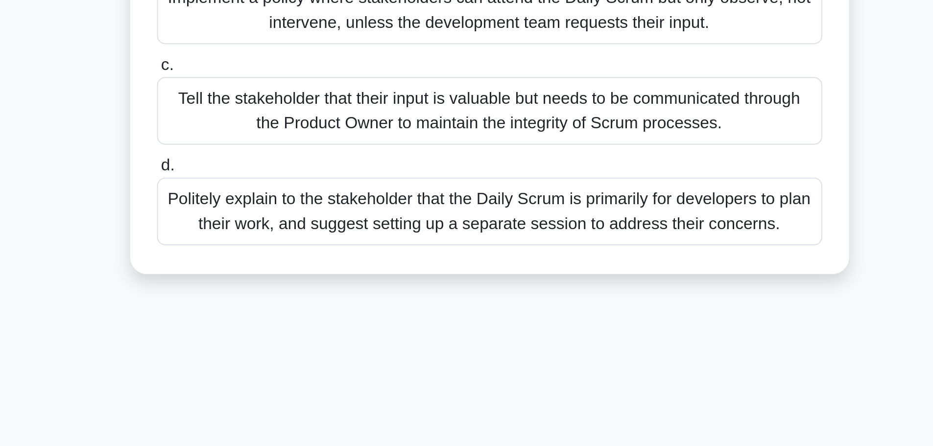
click at [601, 238] on div "Tell the stakeholder that their input is valuable but needs to be communicated …" at bounding box center [466, 236] width 317 height 32
click at [308, 218] on input "c. Tell the stakeholder that their input is valuable but needs to be communicat…" at bounding box center [308, 215] width 0 height 6
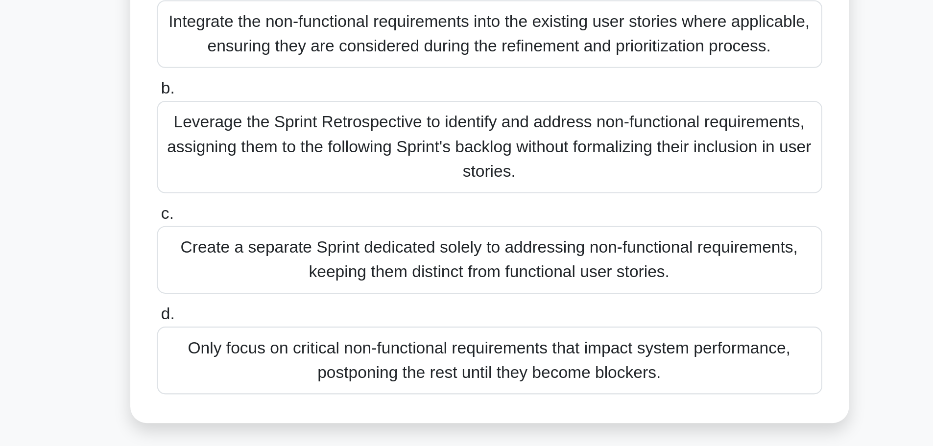
click at [578, 255] on div "Create a separate Sprint dedicated solely to addressing non-functional requirem…" at bounding box center [466, 248] width 317 height 32
click at [308, 230] on input "c. Create a separate Sprint dedicated solely to addressing non-functional requi…" at bounding box center [308, 226] width 0 height 6
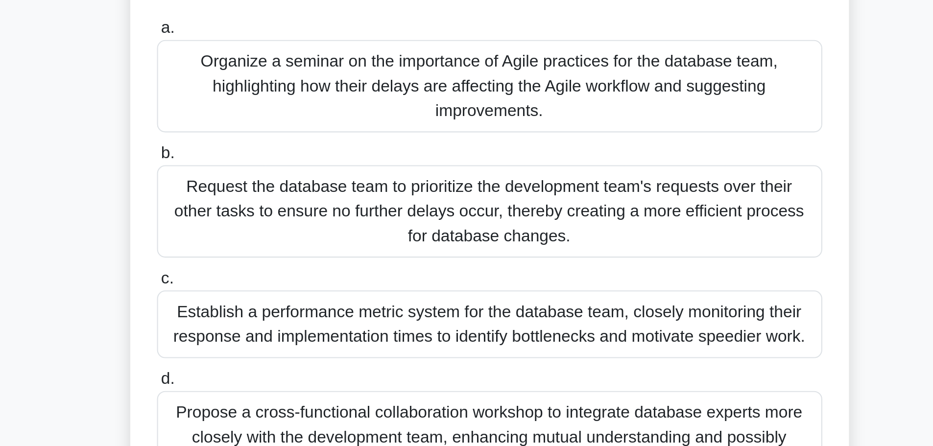
click at [607, 223] on div "Request the database team to prioritize the development team's requests over th…" at bounding box center [466, 218] width 317 height 44
click at [308, 193] on input "b. Request the database team to prioritize the development team's requests over…" at bounding box center [308, 190] width 0 height 6
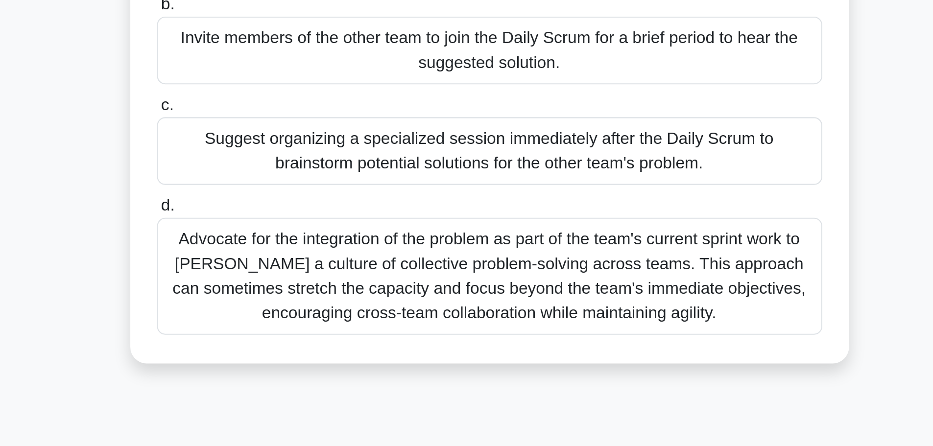
click at [601, 296] on div "Advocate for the integration of the problem as part of the team's current sprin…" at bounding box center [466, 296] width 317 height 56
click at [308, 266] on input "d. Advocate for the integration of the problem as part of the team's current sp…" at bounding box center [308, 263] width 0 height 6
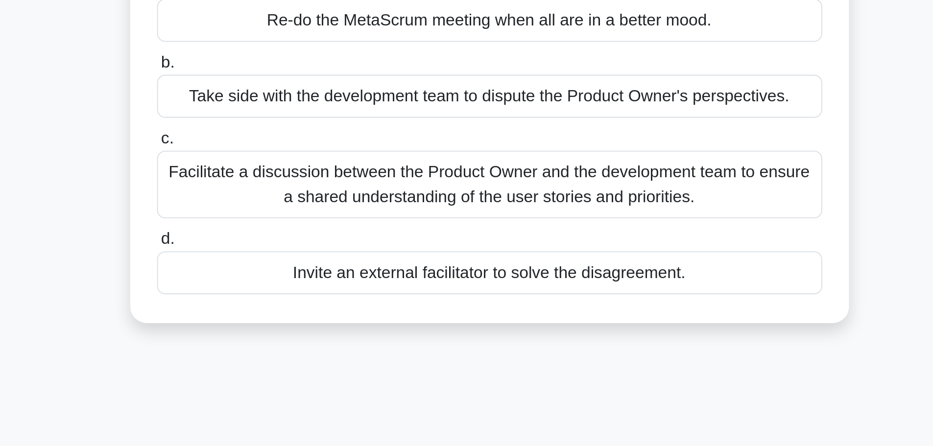
click at [586, 216] on div "Facilitate a discussion between the Product Owner and the development team to e…" at bounding box center [466, 213] width 317 height 32
click at [308, 194] on input "c. Facilitate a discussion between the Product Owner and the development team t…" at bounding box center [308, 191] width 0 height 6
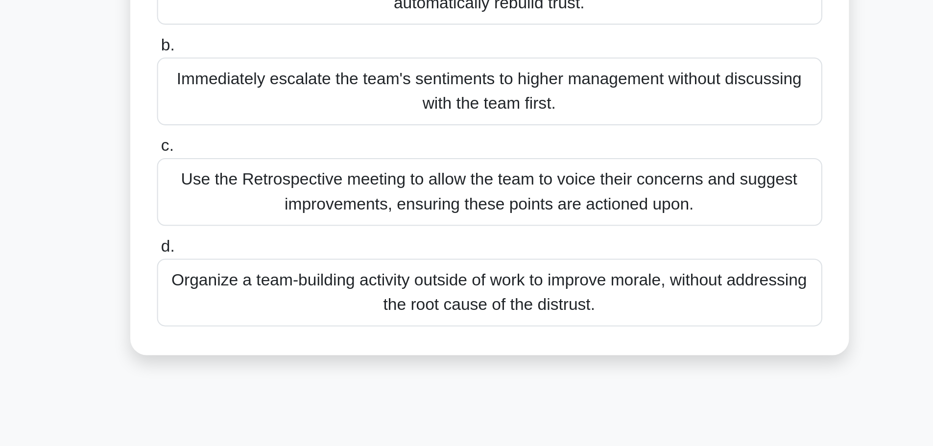
click at [574, 262] on div "Use the Retrospective meeting to allow the team to voice their concerns and sug…" at bounding box center [466, 260] width 317 height 32
click at [308, 241] on input "c. Use the Retrospective meeting to allow the team to voice their concerns and …" at bounding box center [308, 238] width 0 height 6
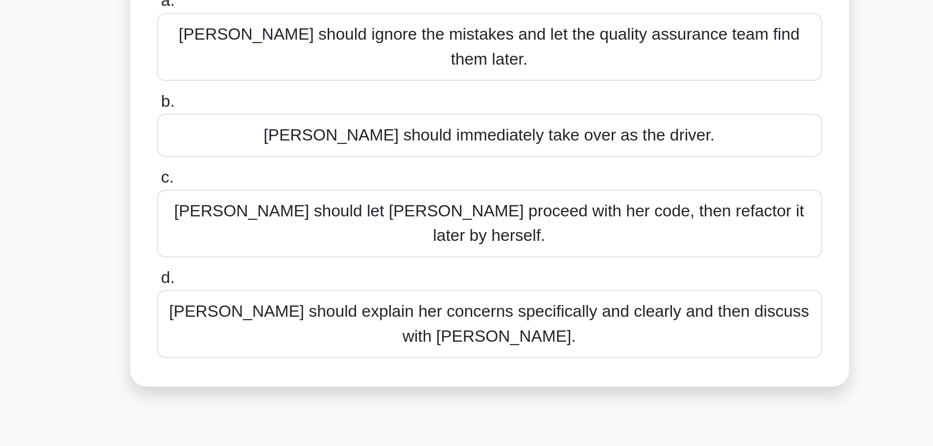
click at [604, 268] on div "Lisa should explain her concerns specifically and clearly and then discuss with…" at bounding box center [466, 284] width 317 height 32
click at [308, 260] on input "d. Lisa should explain her concerns specifically and clearly and then discuss w…" at bounding box center [308, 263] width 0 height 6
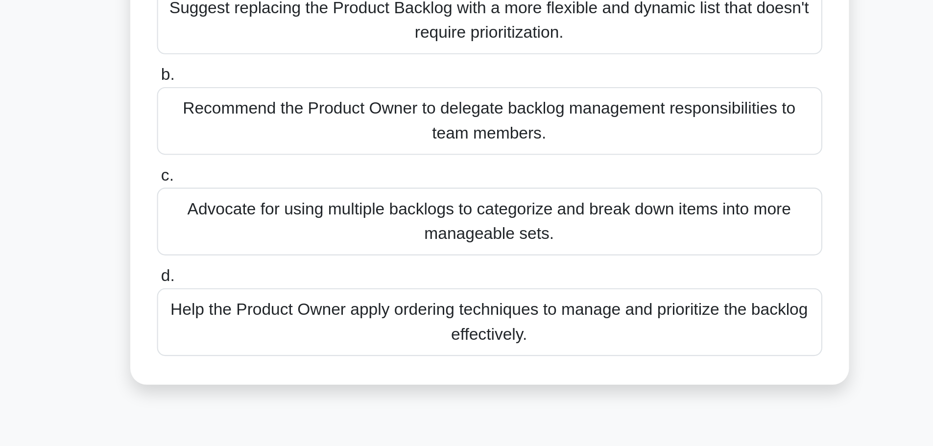
click at [600, 284] on div "Help the Product Owner apply ordering techniques to manage and prioritize the b…" at bounding box center [466, 284] width 317 height 32
click at [308, 266] on input "d. Help the Product Owner apply ordering techniques to manage and prioritize th…" at bounding box center [308, 263] width 0 height 6
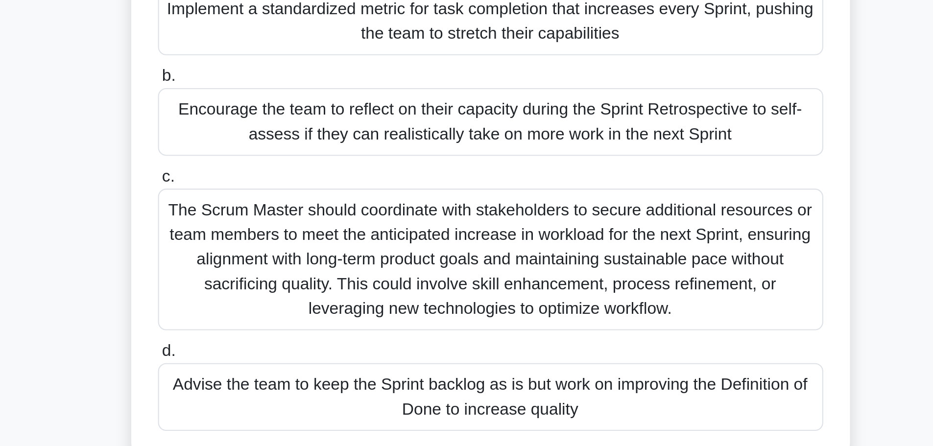
click at [612, 311] on div "Advise the team to keep the Sprint backlog as is but work on improving the Defi…" at bounding box center [466, 320] width 317 height 32
click at [308, 301] on input "d. Advise the team to keep the Sprint backlog as is but work on improving the D…" at bounding box center [308, 298] width 0 height 6
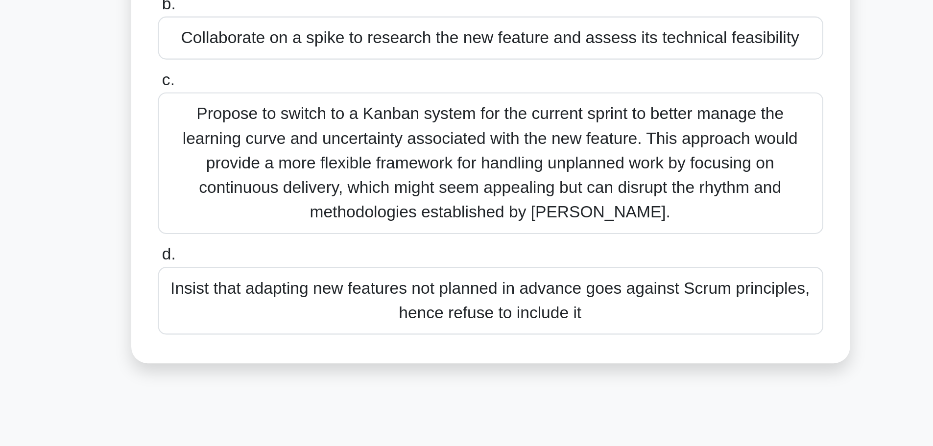
click at [587, 263] on div "Propose to switch to a Kanban system for the current sprint to better manage th…" at bounding box center [466, 231] width 317 height 68
click at [308, 194] on input "c. Propose to switch to a Kanban system for the current sprint to better manage…" at bounding box center [308, 191] width 0 height 6
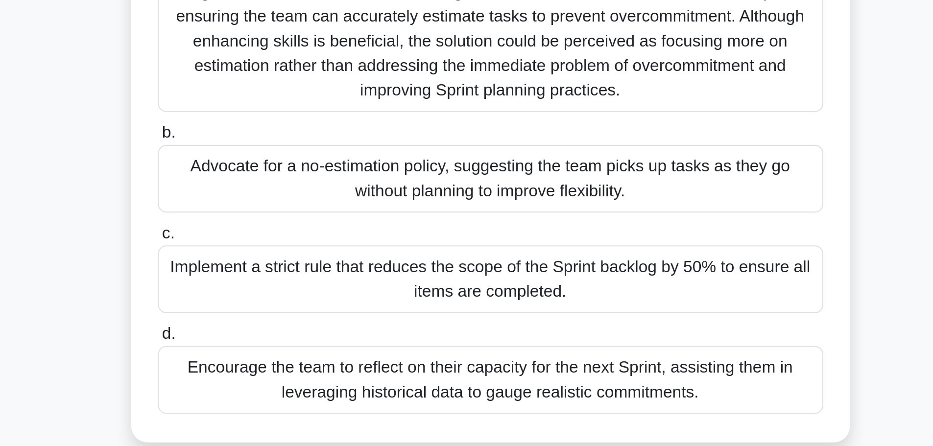
click at [582, 171] on div "Organize a series of additional training sessions on advanced estimation techni…" at bounding box center [466, 158] width 317 height 68
click at [308, 122] on input "a. Organize a series of additional training sessions on advanced estimation tec…" at bounding box center [308, 119] width 0 height 6
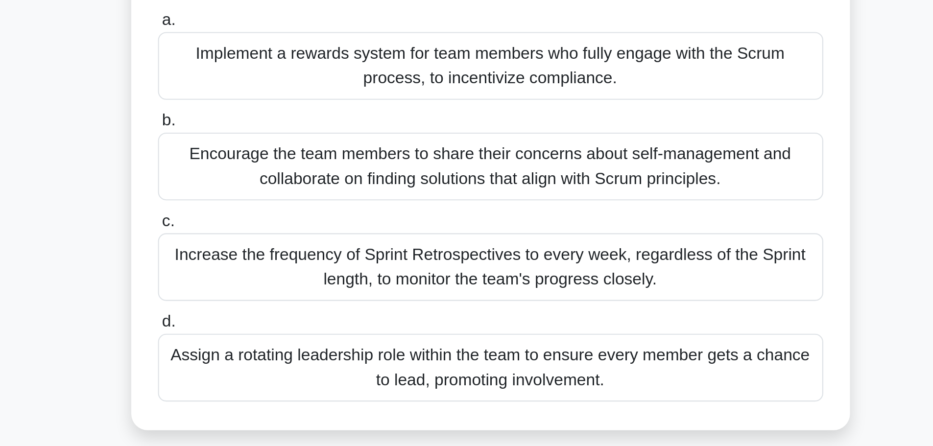
click at [599, 198] on div "Encourage the team members to share their concerns about self-management and co…" at bounding box center [466, 188] width 317 height 32
click at [308, 170] on input "b. Encourage the team members to share their concerns about self-management and…" at bounding box center [308, 167] width 0 height 6
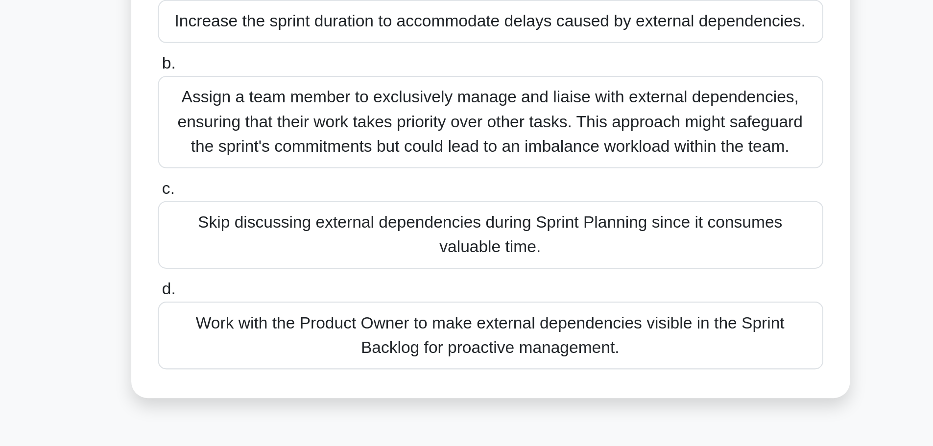
click at [581, 307] on div "Work with the Product Owner to make external dependencies visible in the Sprint…" at bounding box center [466, 296] width 317 height 32
click at [308, 278] on input "d. Work with the Product Owner to make external dependencies visible in the Spr…" at bounding box center [308, 274] width 0 height 6
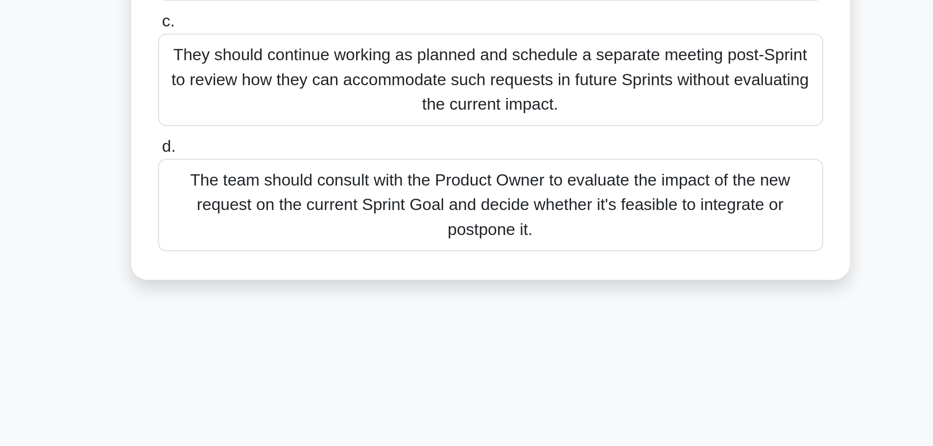
scroll to position [18, 0]
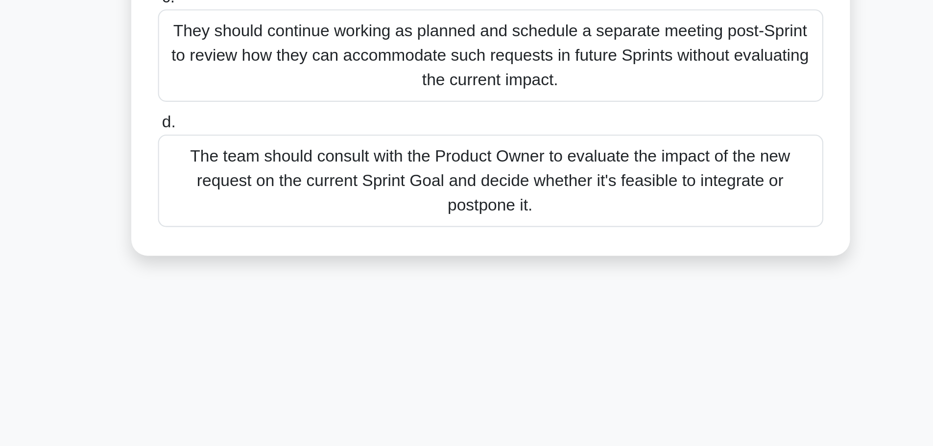
click at [599, 341] on div "The team should consult with the Product Owner to evaluate the impact of the ne…" at bounding box center [466, 319] width 317 height 44
click at [308, 295] on input "d. The team should consult with the Product Owner to evaluate the impact of the…" at bounding box center [308, 291] width 0 height 6
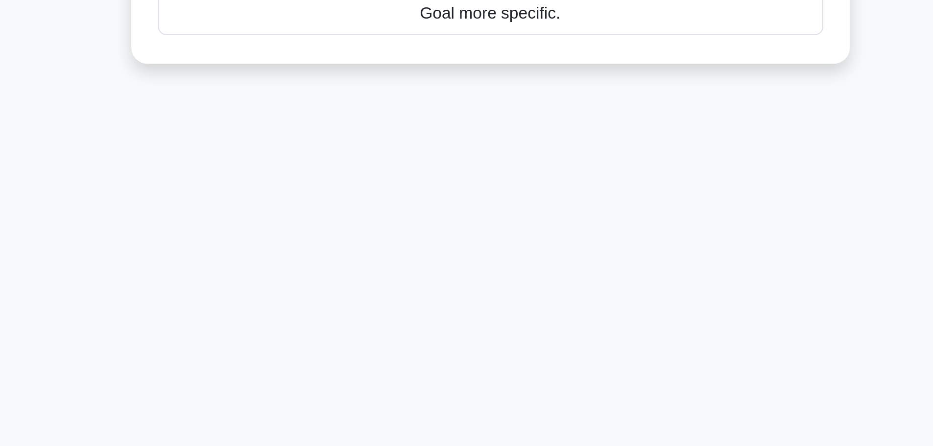
scroll to position [0, 0]
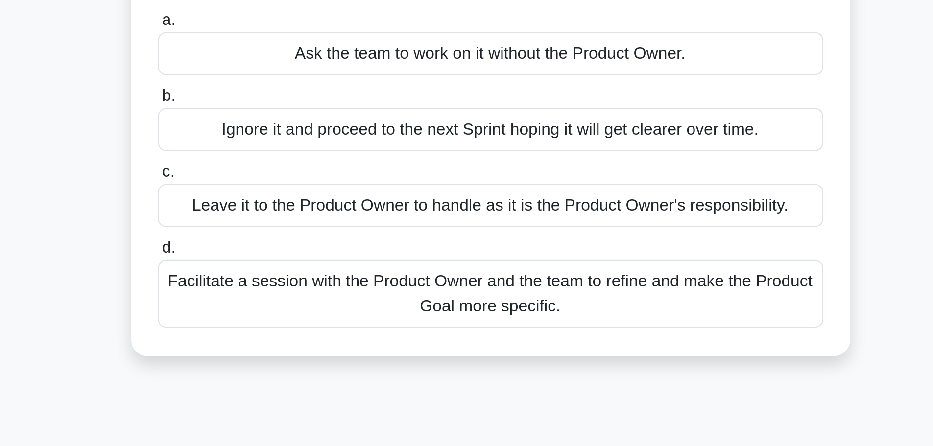
click at [595, 246] on div "Facilitate a session with the Product Owner and the team to refine and make the…" at bounding box center [466, 249] width 317 height 32
click at [308, 231] on input "d. Facilitate a session with the Product Owner and the team to refine and make …" at bounding box center [308, 227] width 0 height 6
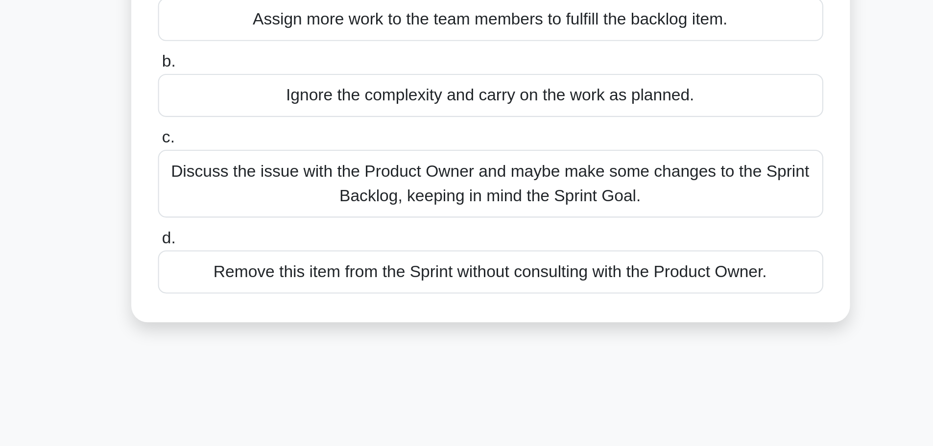
click at [614, 232] on div "Discuss the issue with the Product Owner and maybe make some changes to the Spr…" at bounding box center [466, 225] width 317 height 32
click at [308, 206] on input "c. Discuss the issue with the Product Owner and maybe make some changes to the …" at bounding box center [308, 203] width 0 height 6
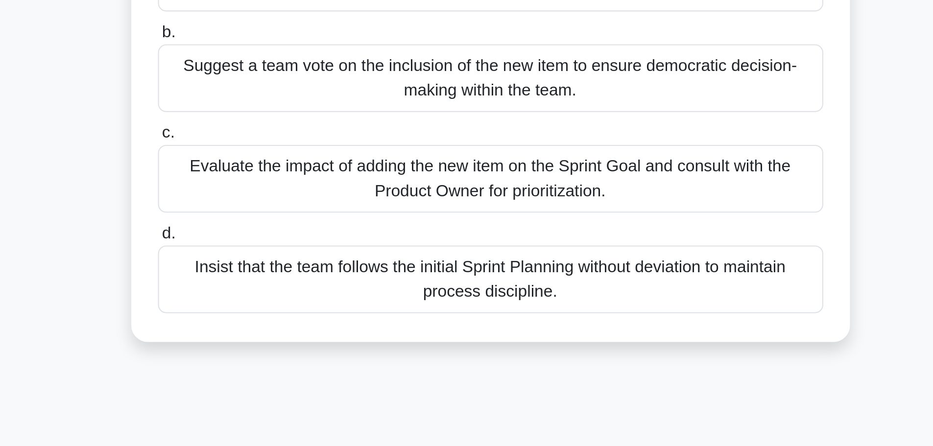
click at [594, 254] on div "Evaluate the impact of adding the new item on the Sprint Goal and consult with …" at bounding box center [466, 260] width 317 height 32
click at [308, 241] on input "c. Evaluate the impact of adding the new item on the Sprint Goal and consult wi…" at bounding box center [308, 238] width 0 height 6
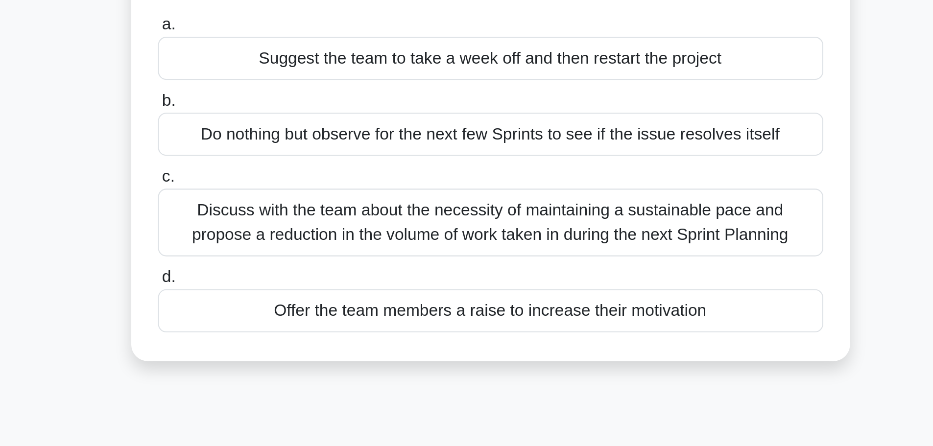
click at [617, 238] on div "Discuss with the team about the necessity of maintaining a sustainable pace and…" at bounding box center [466, 236] width 317 height 32
click at [308, 218] on input "c. Discuss with the team about the necessity of maintaining a sustainable pace …" at bounding box center [308, 215] width 0 height 6
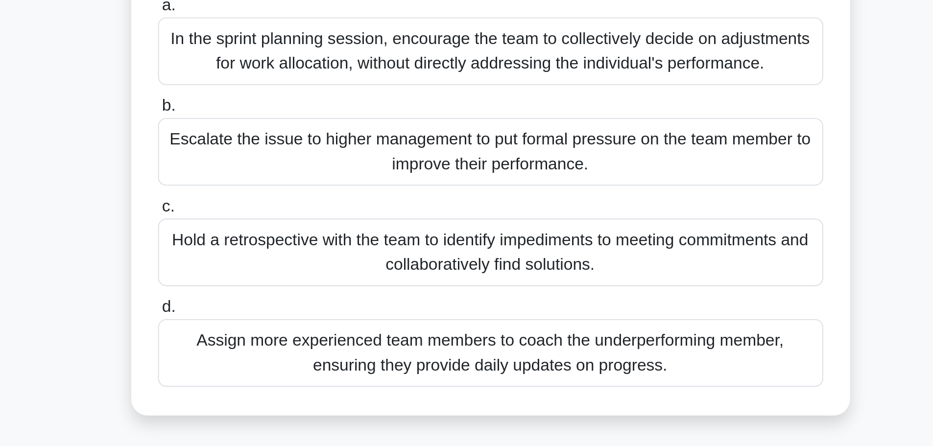
click at [621, 236] on div "Hold a retrospective with the team to identify impediments to meeting commitmen…" at bounding box center [466, 236] width 317 height 32
click at [308, 218] on input "c. Hold a retrospective with the team to identify impediments to meeting commit…" at bounding box center [308, 215] width 0 height 6
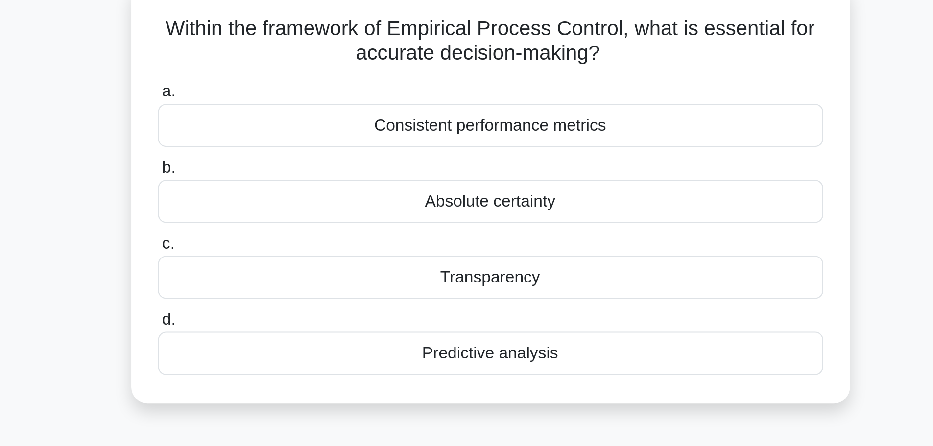
drag, startPoint x: 525, startPoint y: 88, endPoint x: 308, endPoint y: 69, distance: 218.2
click at [308, 69] on div "Within the framework of Empirical Process Control, what is essential for accura…" at bounding box center [466, 155] width 335 height 193
copy h5 "Within the framework of Empirical Process Control, what is essential for accura…"
click at [392, 196] on div "Transparency" at bounding box center [466, 195] width 317 height 21
click at [308, 183] on input "c. Transparency" at bounding box center [308, 179] width 0 height 6
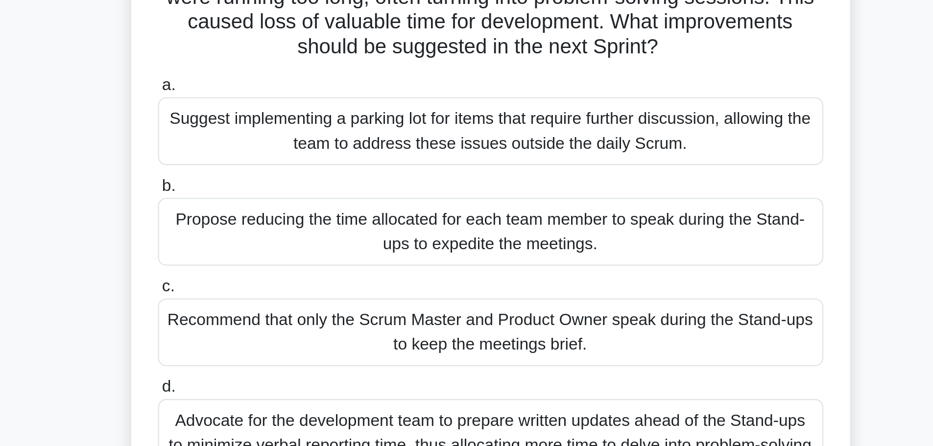
click at [596, 145] on div "Suggest implementing a parking lot for items that require further discussion, a…" at bounding box center [466, 152] width 317 height 32
click at [308, 134] on input "a. Suggest implementing a parking lot for items that require further discussion…" at bounding box center [308, 130] width 0 height 6
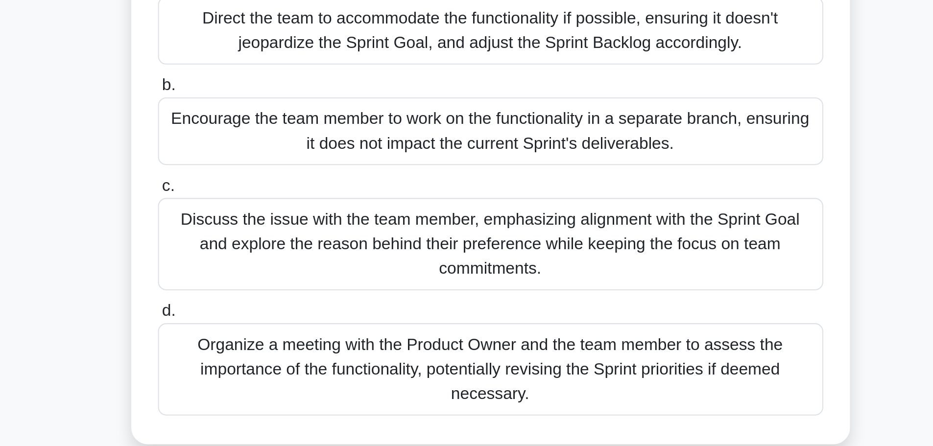
click at [583, 244] on div "Discuss the issue with the team member, emphasizing alignment with the Sprint G…" at bounding box center [466, 242] width 317 height 44
click at [308, 218] on input "c. Discuss the issue with the team member, emphasizing alignment with the Sprin…" at bounding box center [308, 215] width 0 height 6
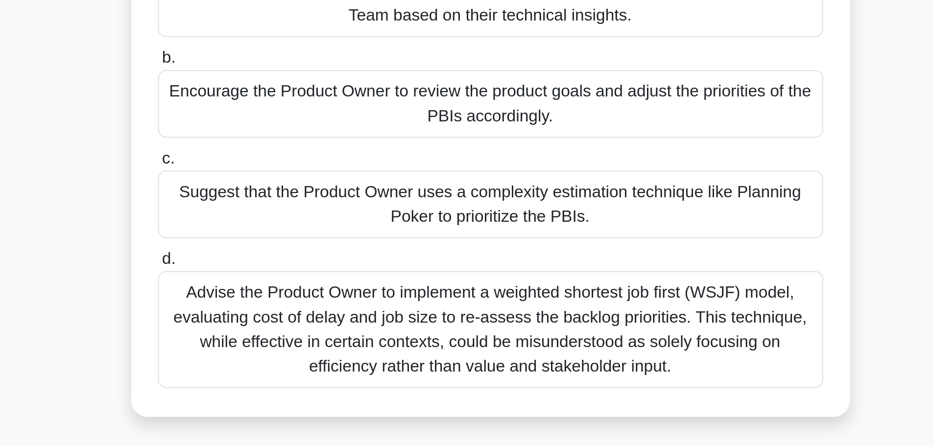
click at [598, 299] on div "Advise the Product Owner to implement a weighted shortest job first (WSJF) mode…" at bounding box center [466, 296] width 317 height 56
click at [308, 266] on input "d. Advise the Product Owner to implement a weighted shortest job first (WSJF) m…" at bounding box center [308, 263] width 0 height 6
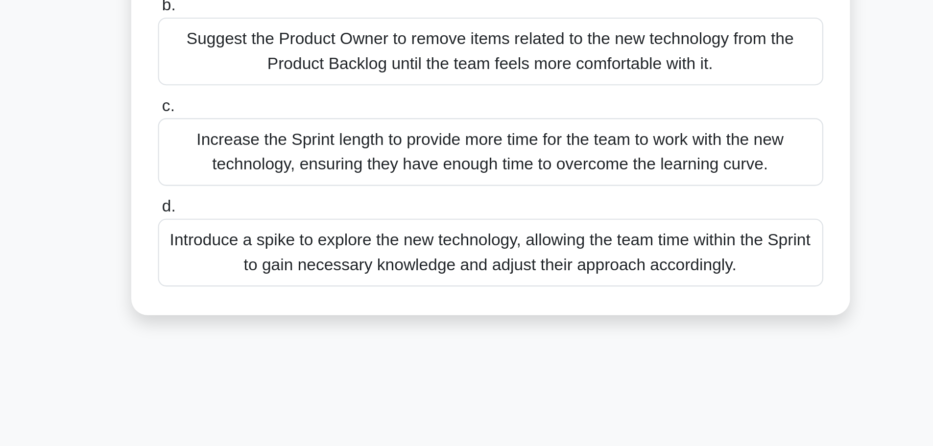
click at [614, 300] on div "Introduce a spike to explore the new technology, allowing the team time within …" at bounding box center [466, 284] width 317 height 32
click at [308, 266] on input "d. Introduce a spike to explore the new technology, allowing the team time with…" at bounding box center [308, 263] width 0 height 6
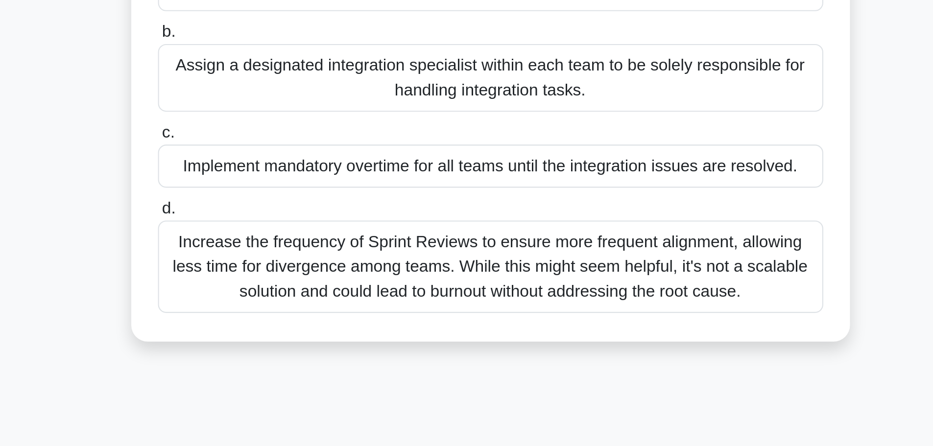
click at [621, 279] on div "Increase the frequency of Sprint Reviews to ensure more frequent alignment, all…" at bounding box center [466, 279] width 317 height 44
click at [308, 254] on input "d. Increase the frequency of Sprint Reviews to ensure more frequent alignment, …" at bounding box center [308, 251] width 0 height 6
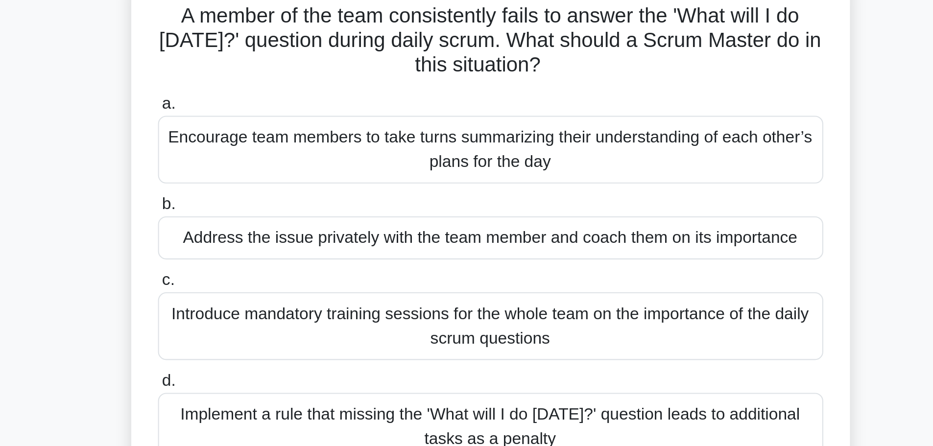
click at [578, 187] on div "Address the issue privately with the team member and coach them on its importan…" at bounding box center [466, 182] width 317 height 21
click at [308, 170] on input "b. Address the issue privately with the team member and coach them on its impor…" at bounding box center [308, 167] width 0 height 6
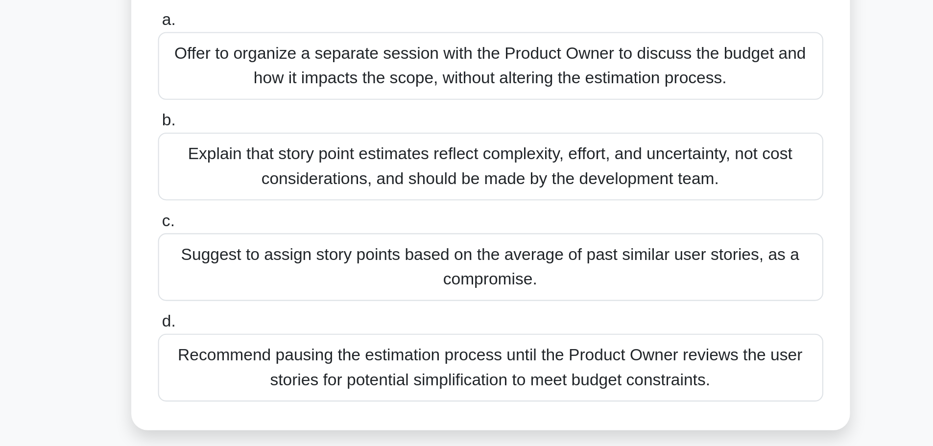
click at [594, 286] on div "Recommend pausing the estimation process until the Product Owner reviews the us…" at bounding box center [466, 284] width 317 height 32
click at [308, 266] on input "d. Recommend pausing the estimation process until the Product Owner reviews the…" at bounding box center [308, 263] width 0 height 6
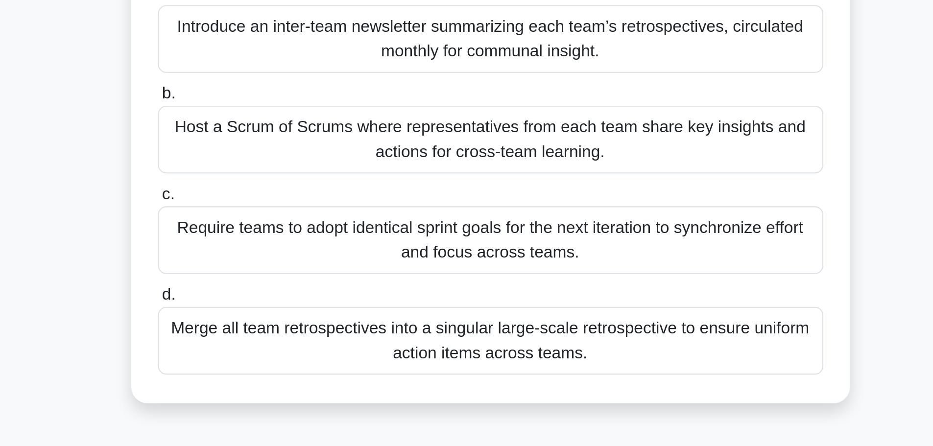
click at [607, 188] on div "Host a Scrum of Scrums where representatives from each team share key insights …" at bounding box center [466, 188] width 317 height 32
click at [308, 170] on input "b. Host a Scrum of Scrums where representatives from each team share key insigh…" at bounding box center [308, 167] width 0 height 6
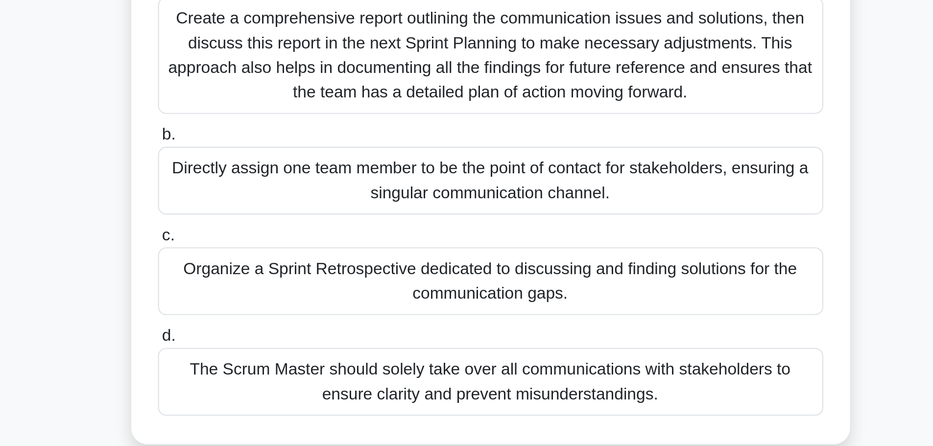
click at [596, 181] on div "Create a comprehensive report outlining the communication issues and solutions,…" at bounding box center [466, 164] width 317 height 56
click at [308, 134] on input "a. Create a comprehensive report outlining the communication issues and solutio…" at bounding box center [308, 130] width 0 height 6
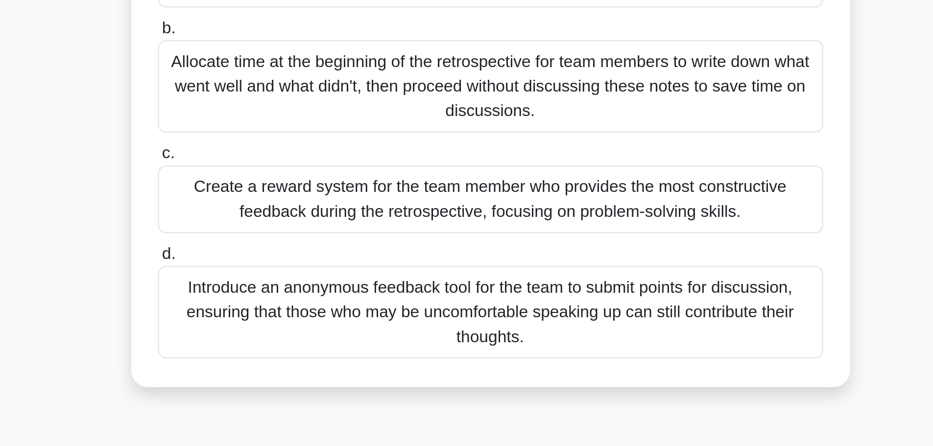
click at [603, 317] on div "Introduce an anonymous feedback tool for the team to submit points for discussi…" at bounding box center [466, 314] width 317 height 44
click at [308, 289] on input "d. Introduce an anonymous feedback tool for the team to submit points for discu…" at bounding box center [308, 286] width 0 height 6
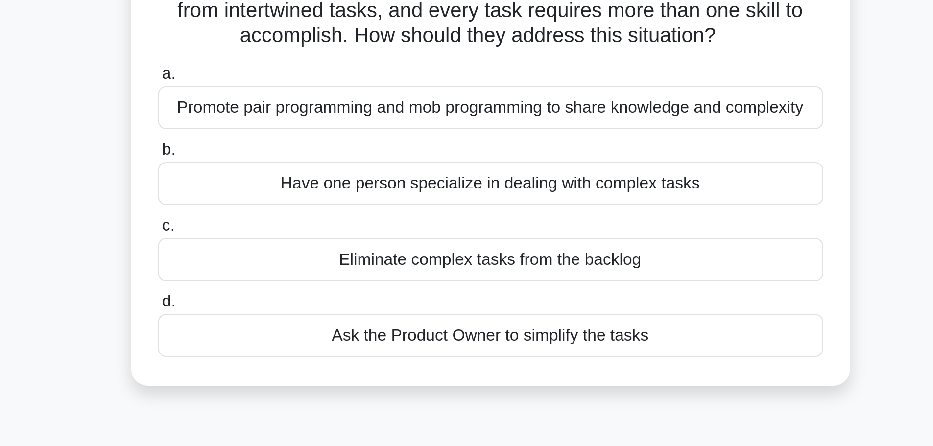
click at [592, 256] on div "Ask the Product Owner to simplify the tasks" at bounding box center [466, 255] width 317 height 21
click at [308, 242] on input "d. Ask the Product Owner to simplify the tasks" at bounding box center [308, 239] width 0 height 6
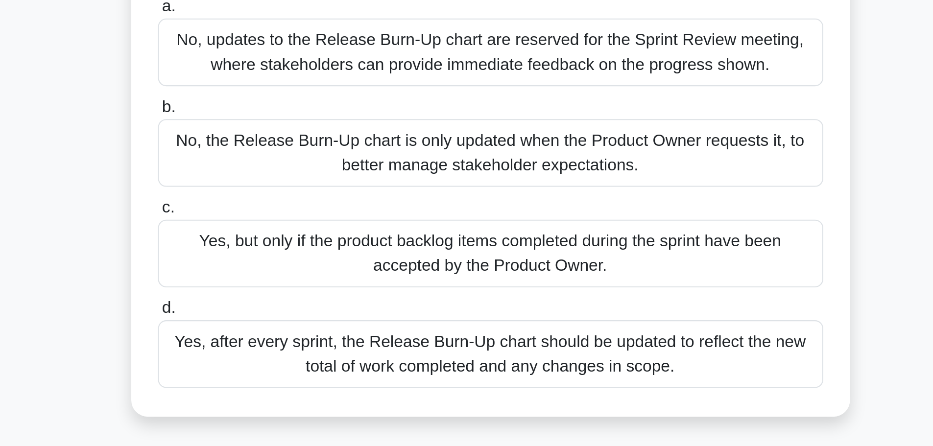
click at [600, 248] on div "Yes, but only if the product backlog items completed during the sprint have bee…" at bounding box center [466, 248] width 317 height 32
click at [308, 230] on input "c. Yes, but only if the product backlog items completed during the sprint have …" at bounding box center [308, 226] width 0 height 6
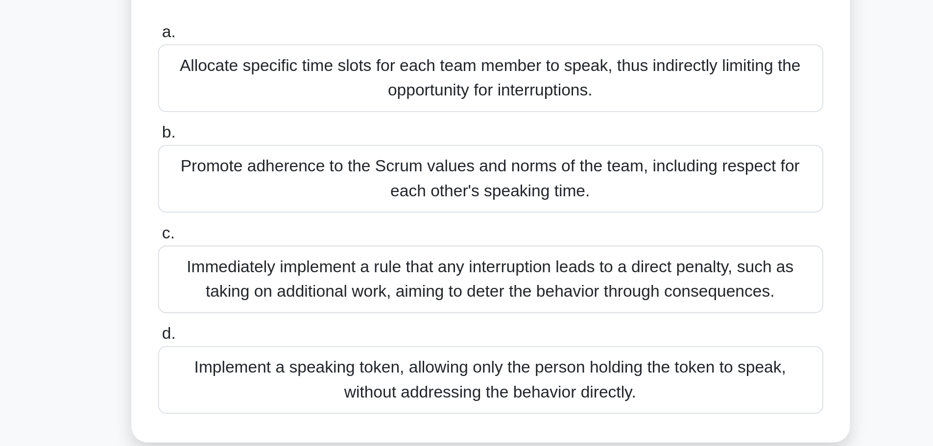
click at [602, 145] on div "Allocate specific time slots for each team member to speak, thus indirectly lim…" at bounding box center [466, 140] width 317 height 32
click at [308, 122] on input "a. Allocate specific time slots for each team member to speak, thus indirectly …" at bounding box center [308, 119] width 0 height 6
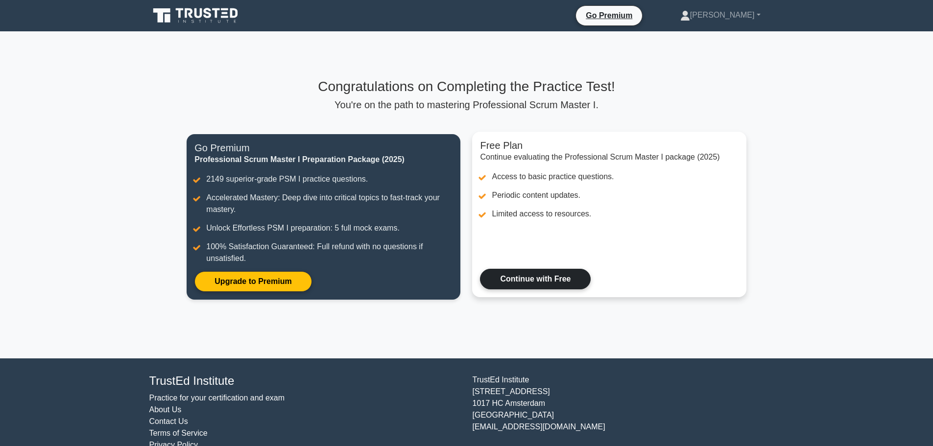
click at [557, 275] on link "Continue with Free" at bounding box center [535, 279] width 111 height 21
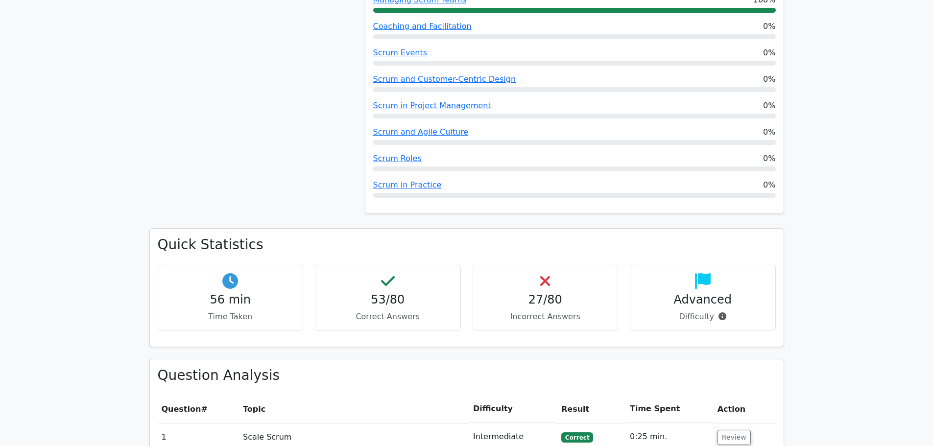
scroll to position [889, 0]
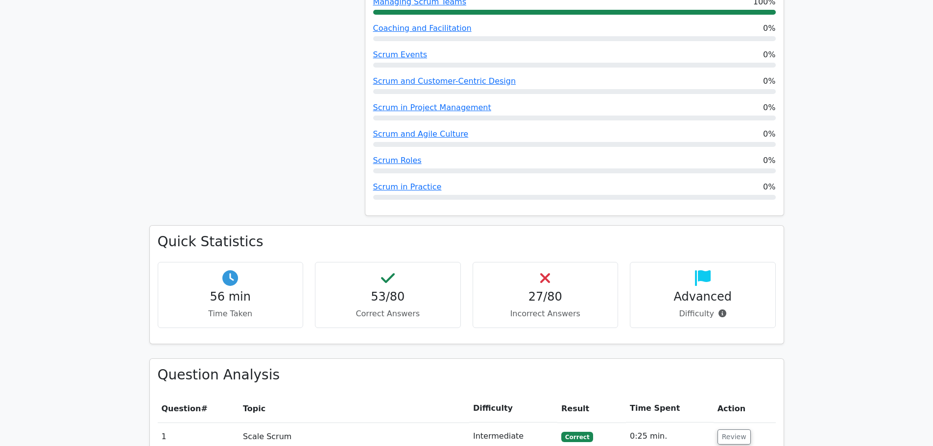
click at [531, 290] on h4 "27/80" at bounding box center [545, 297] width 129 height 14
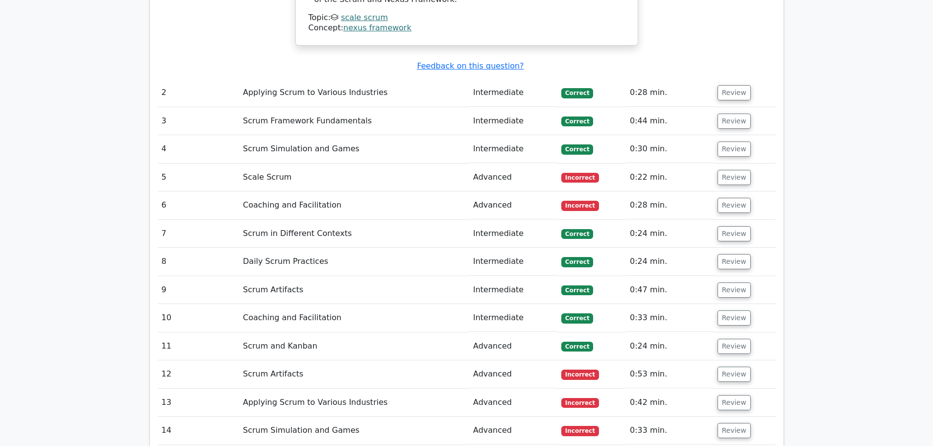
scroll to position [1691, 0]
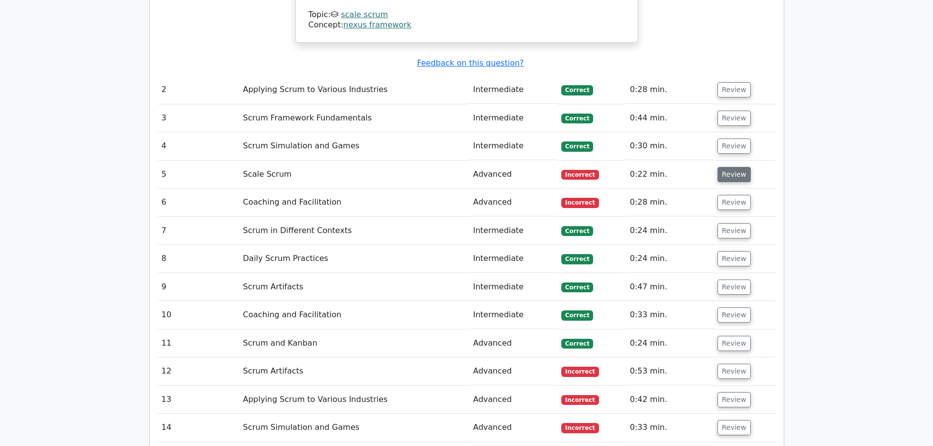
click at [717, 167] on button "Review" at bounding box center [733, 174] width 33 height 15
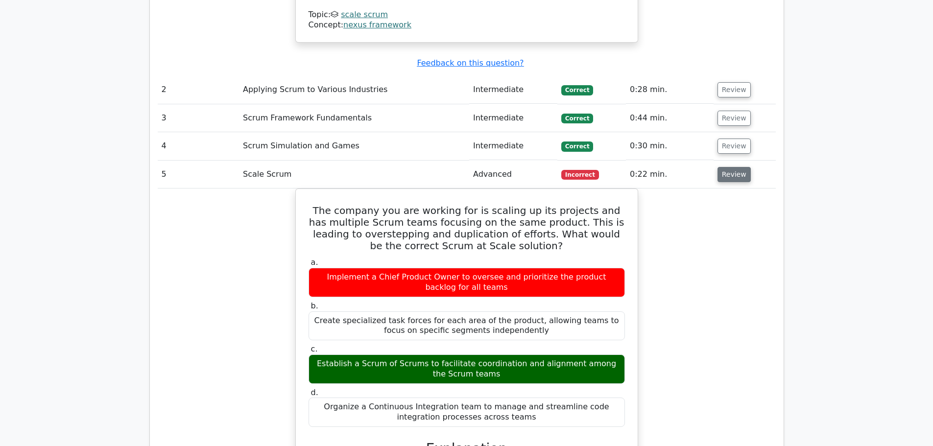
click at [717, 167] on button "Review" at bounding box center [733, 174] width 33 height 15
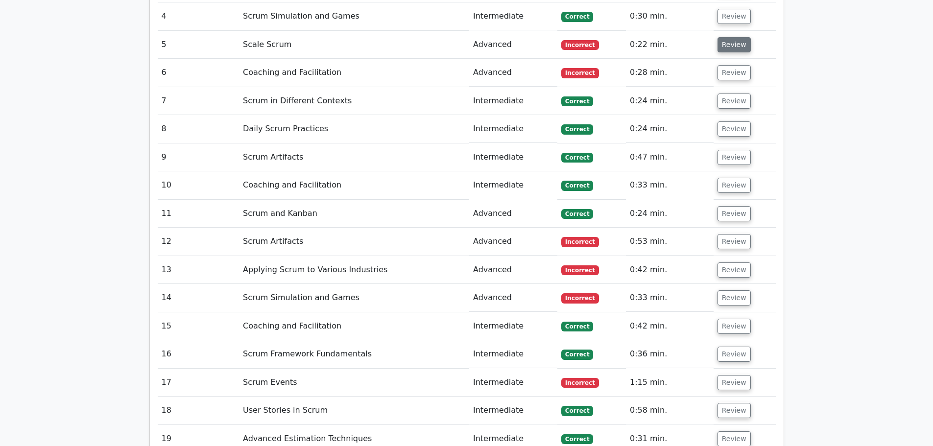
scroll to position [1571, 0]
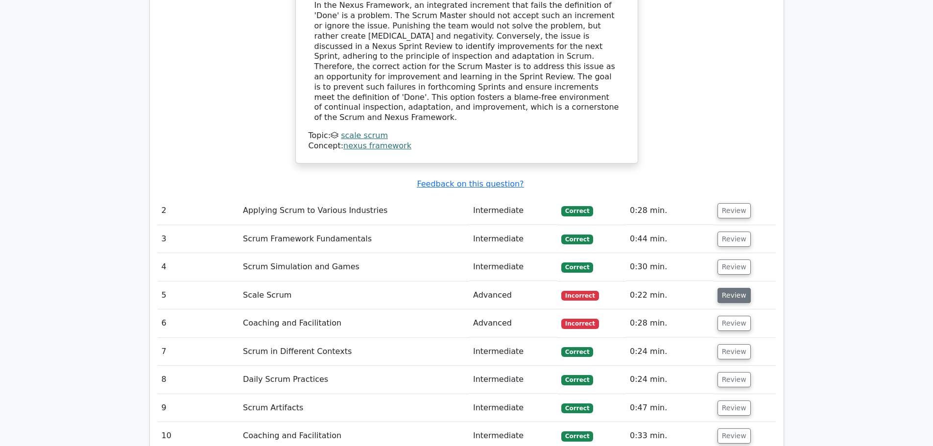
click at [726, 288] on button "Review" at bounding box center [733, 295] width 33 height 15
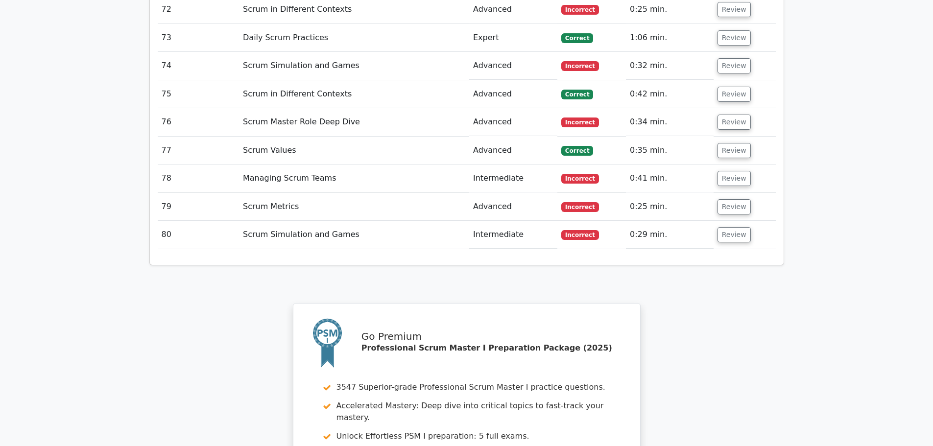
scroll to position [4147, 0]
